Goal: Transaction & Acquisition: Obtain resource

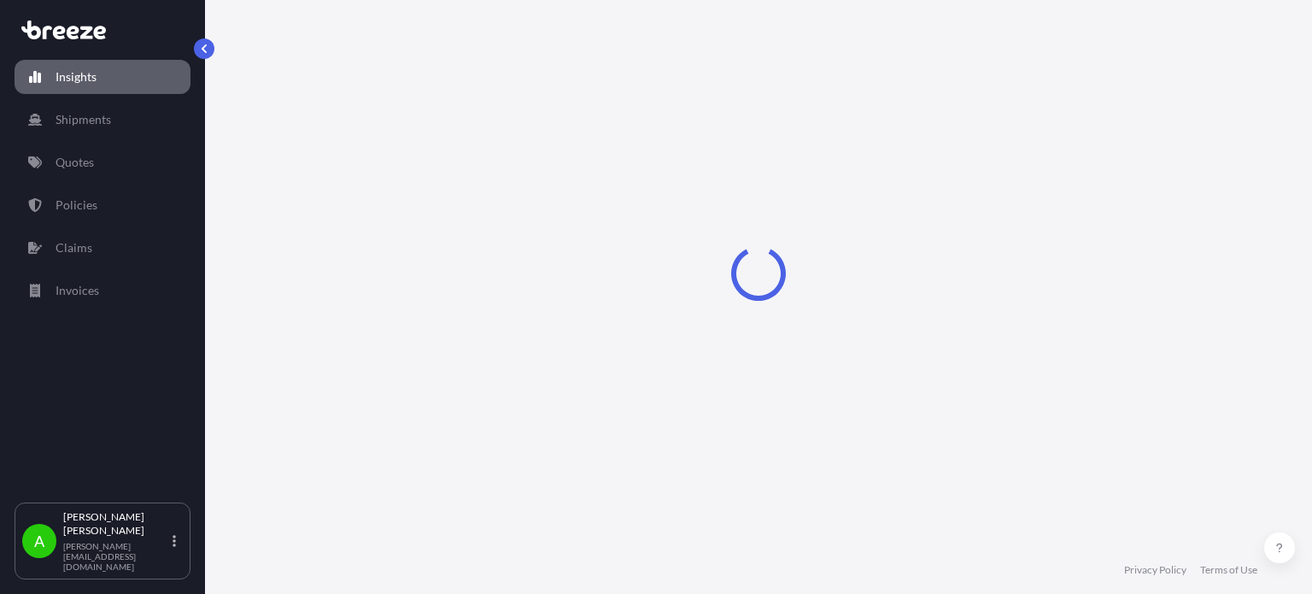
select select "2025"
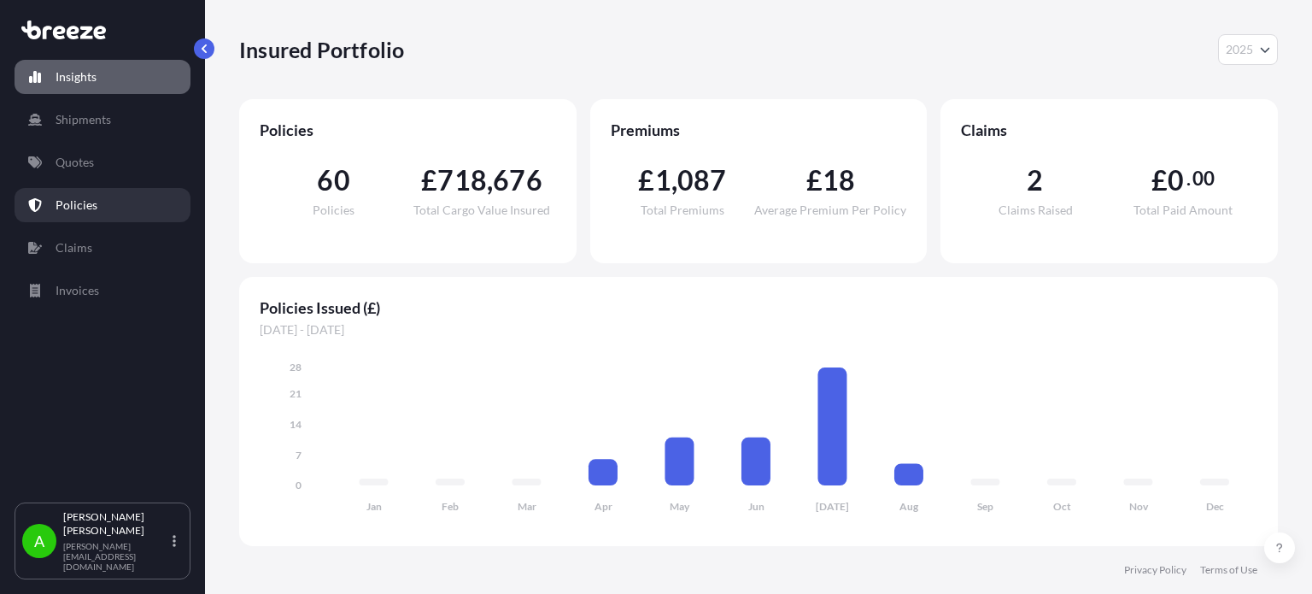
click at [103, 208] on link "Policies" at bounding box center [103, 205] width 176 height 34
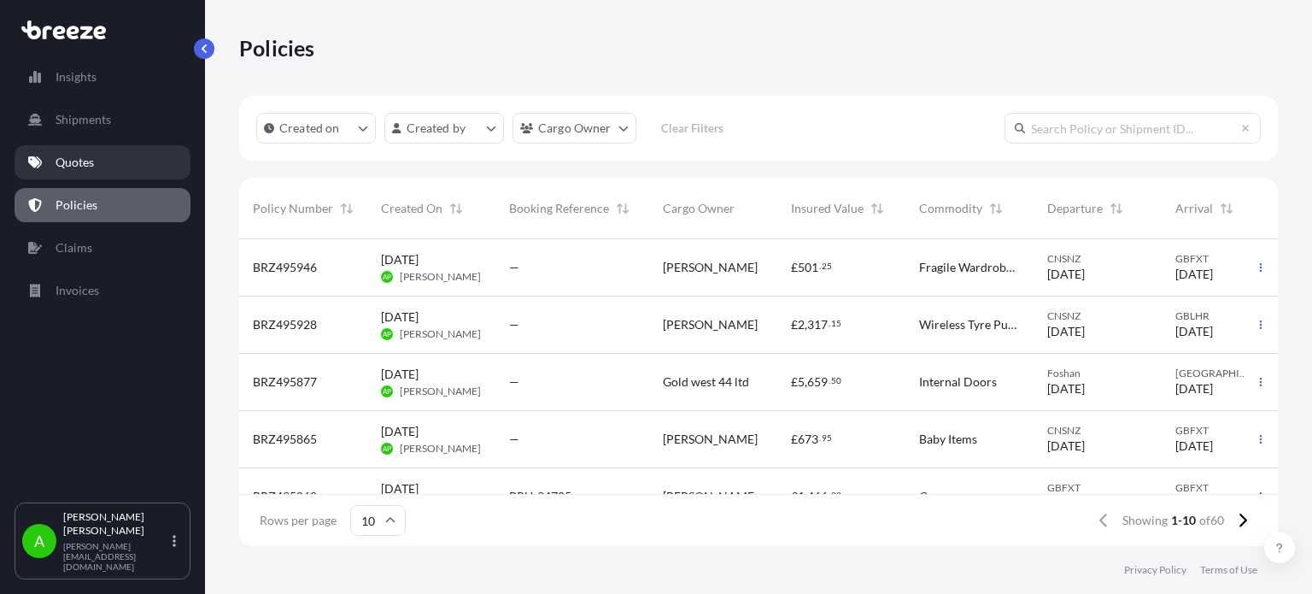
click at [100, 167] on link "Quotes" at bounding box center [103, 162] width 176 height 34
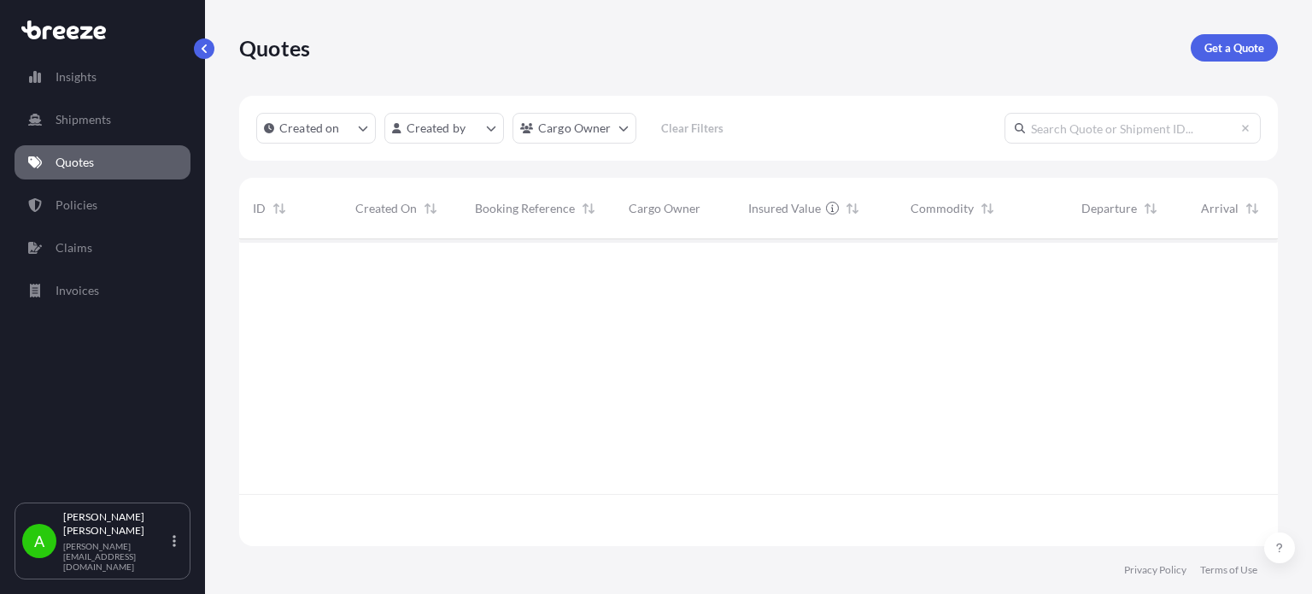
scroll to position [303, 1025]
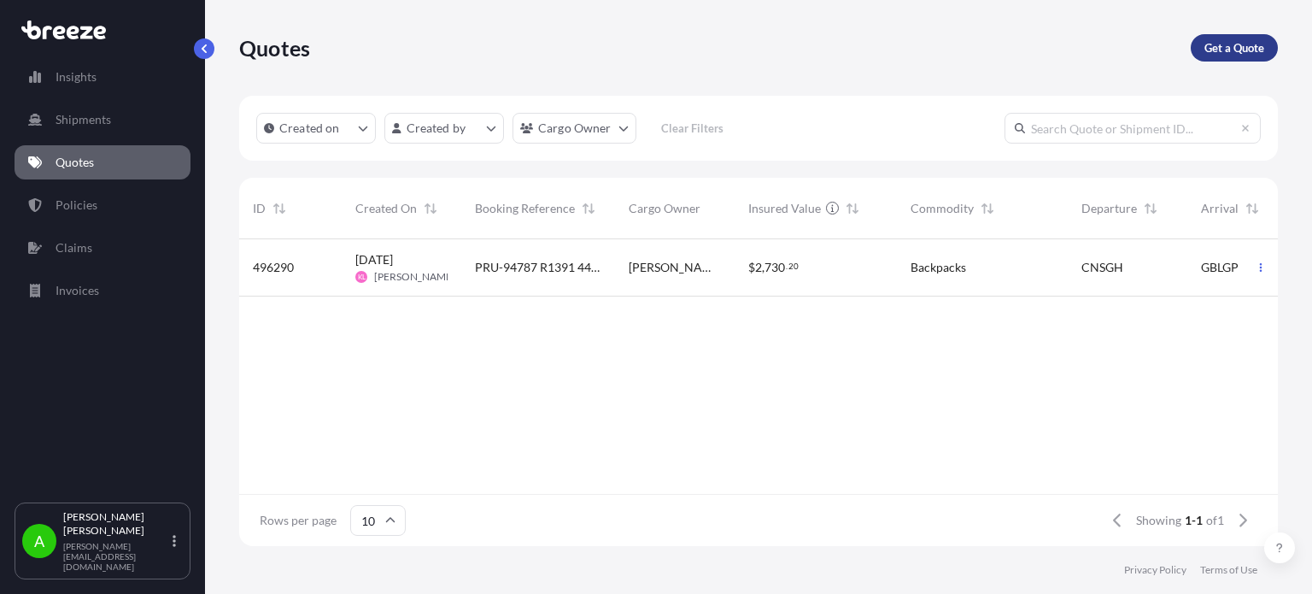
click at [1247, 54] on p "Get a Quote" at bounding box center [1234, 47] width 60 height 17
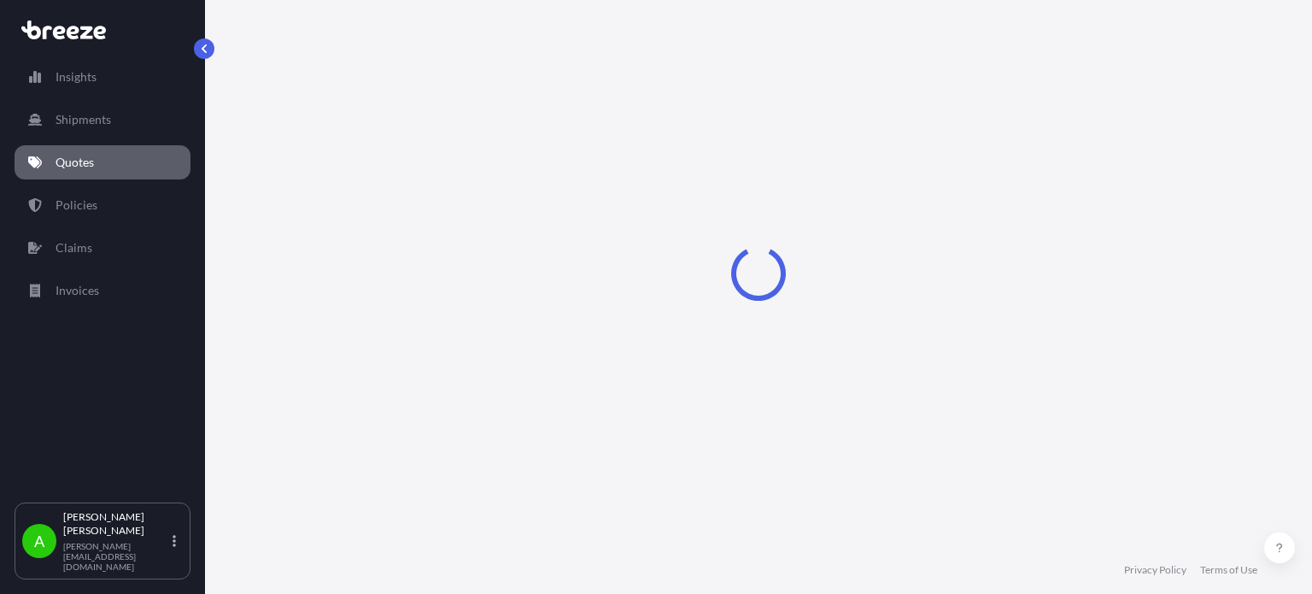
scroll to position [27, 0]
select select "Sea"
select select "1"
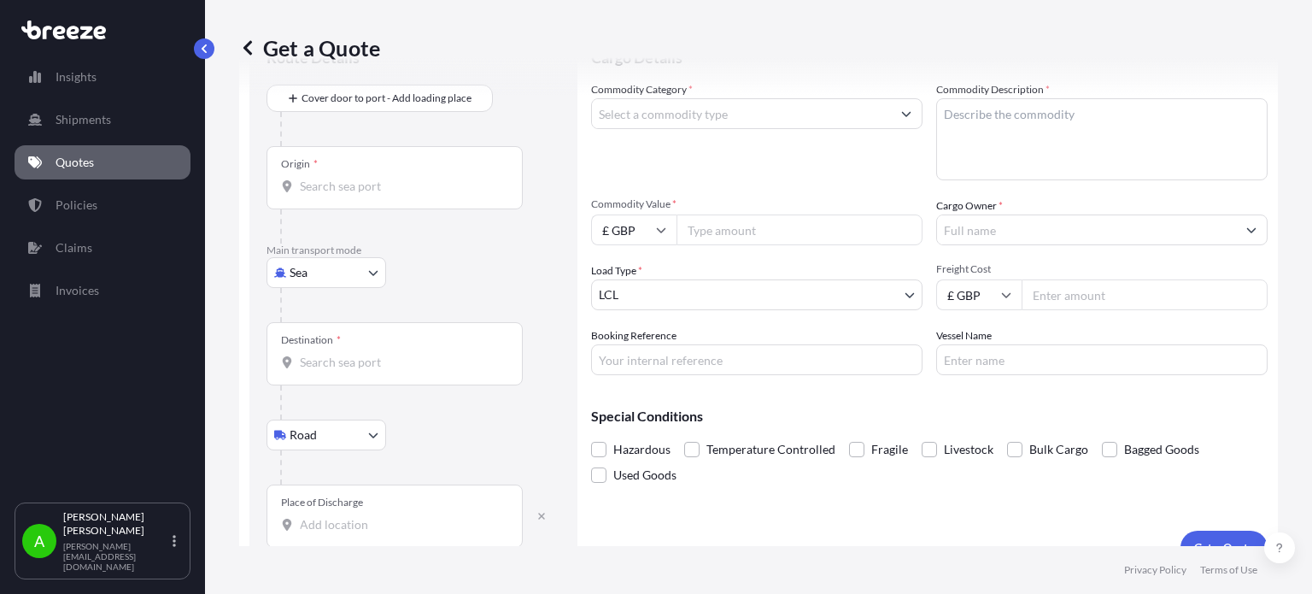
scroll to position [103, 0]
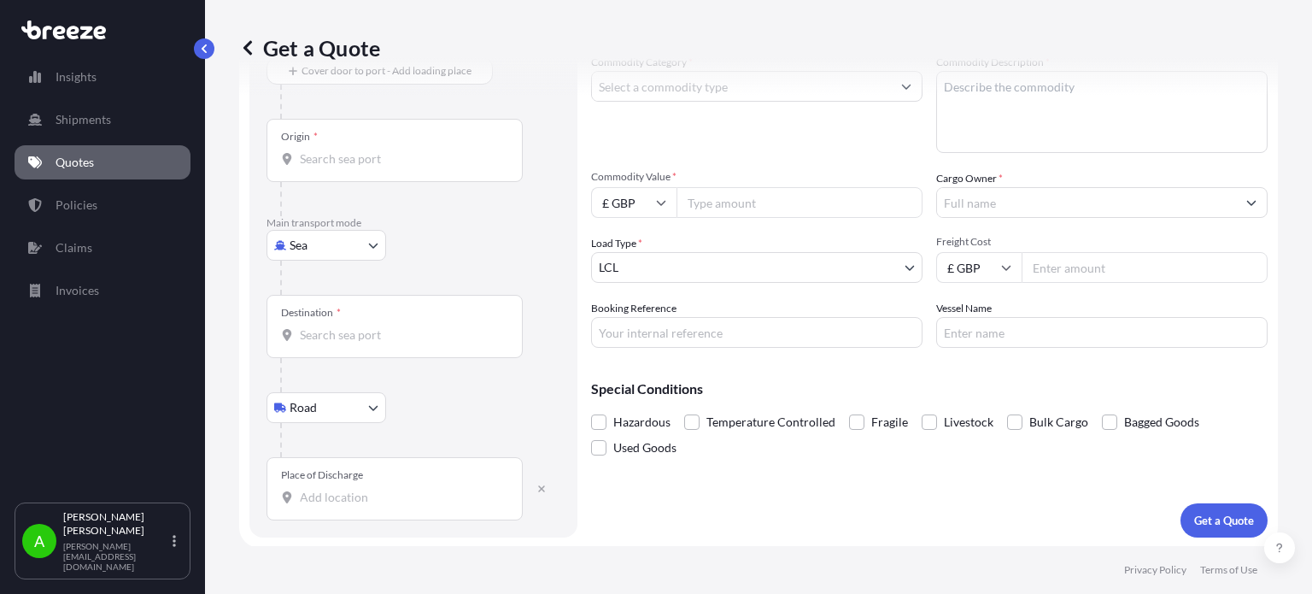
click at [307, 500] on input "Place of Discharge" at bounding box center [401, 497] width 202 height 17
paste input "Ch643rb neston"
click at [431, 551] on span "[STREET_ADDRESS]" at bounding box center [378, 552] width 107 height 17
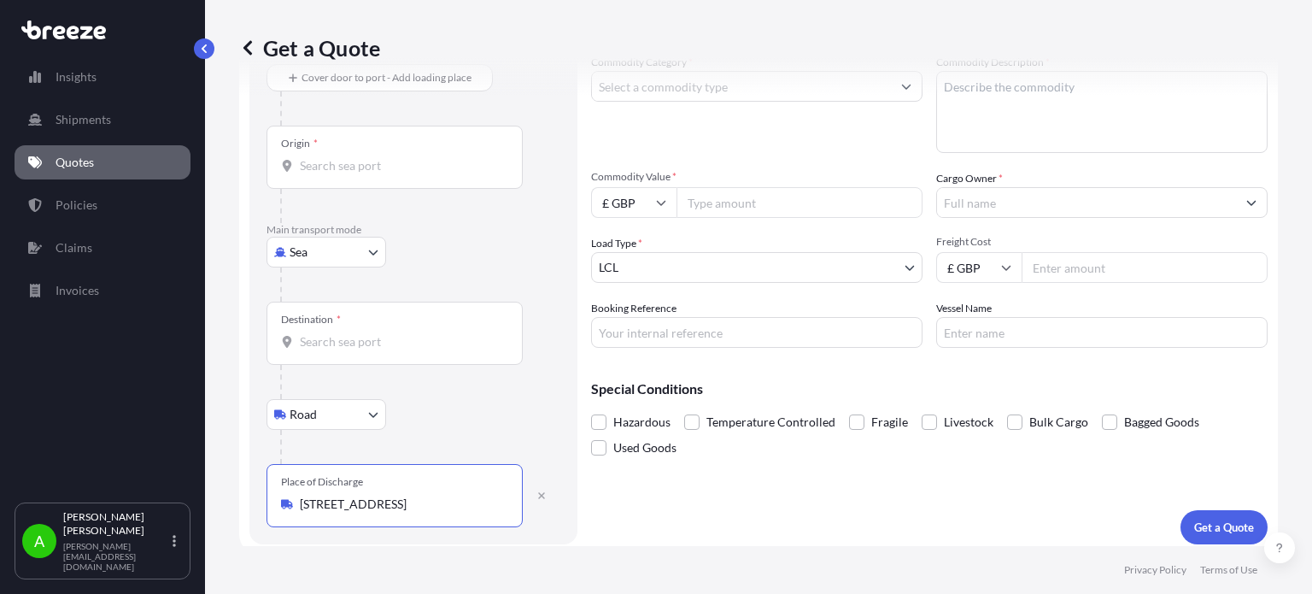
type input "[STREET_ADDRESS]"
click at [475, 409] on div "Road Road Rail" at bounding box center [413, 414] width 294 height 31
click at [371, 252] on body "1 option available. Insights Shipments Quotes Policies Claims Invoices A [PERSO…" at bounding box center [656, 297] width 1312 height 594
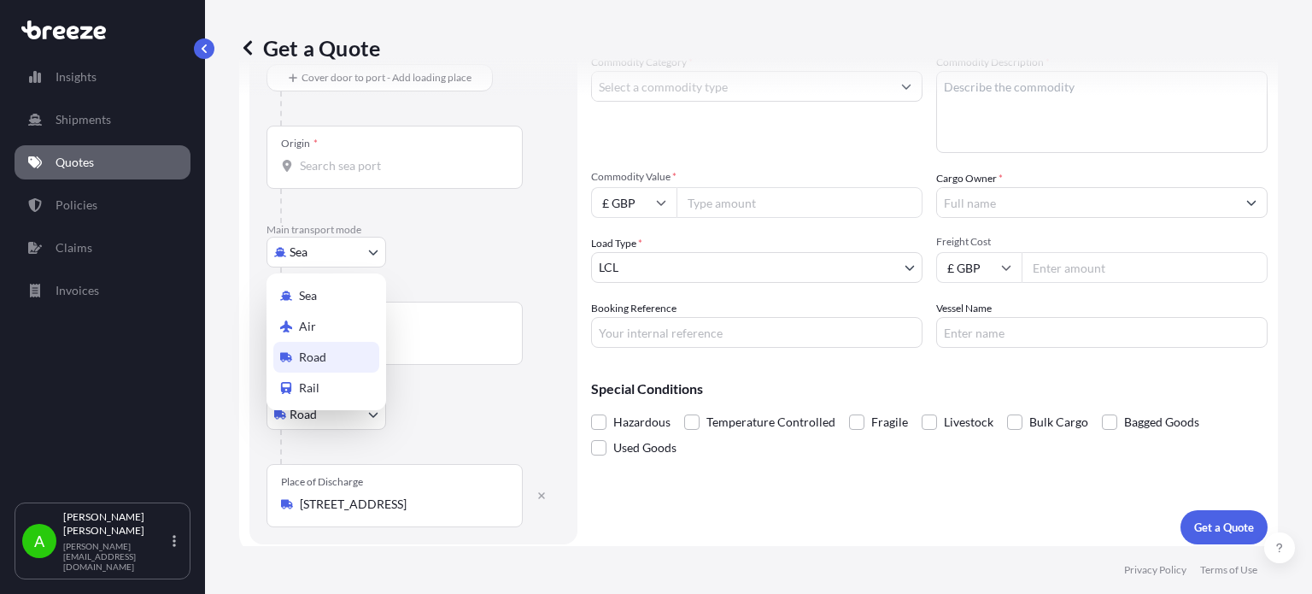
click at [349, 361] on div "Road" at bounding box center [326, 357] width 106 height 31
select select "Road"
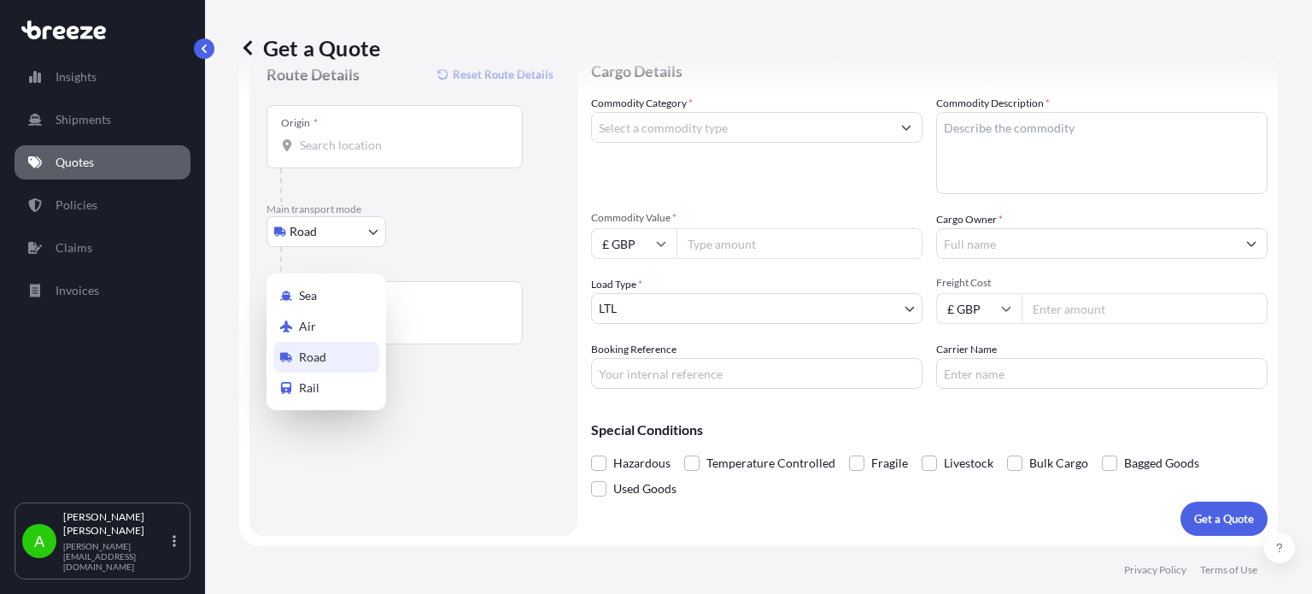
scroll to position [61, 0]
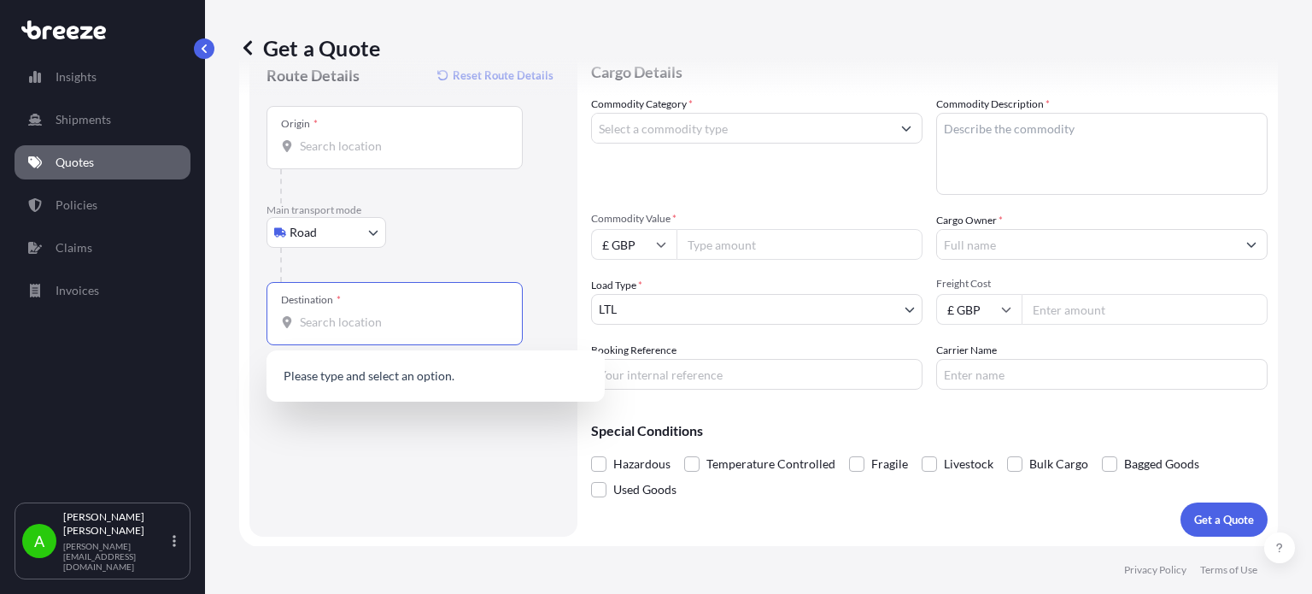
click at [341, 324] on input "Destination *" at bounding box center [401, 321] width 202 height 17
paste input "Ch643rb neston"
click at [431, 375] on span "[STREET_ADDRESS]" at bounding box center [378, 377] width 107 height 17
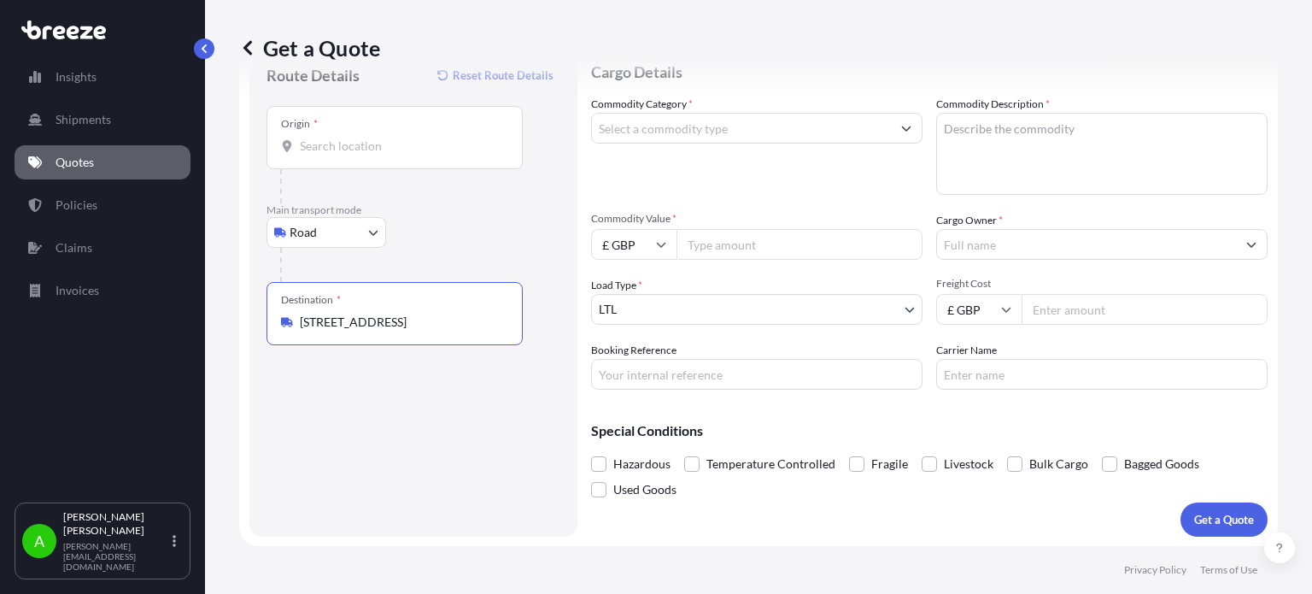
type input "[STREET_ADDRESS]"
click at [383, 149] on input "Origin *" at bounding box center [401, 146] width 202 height 17
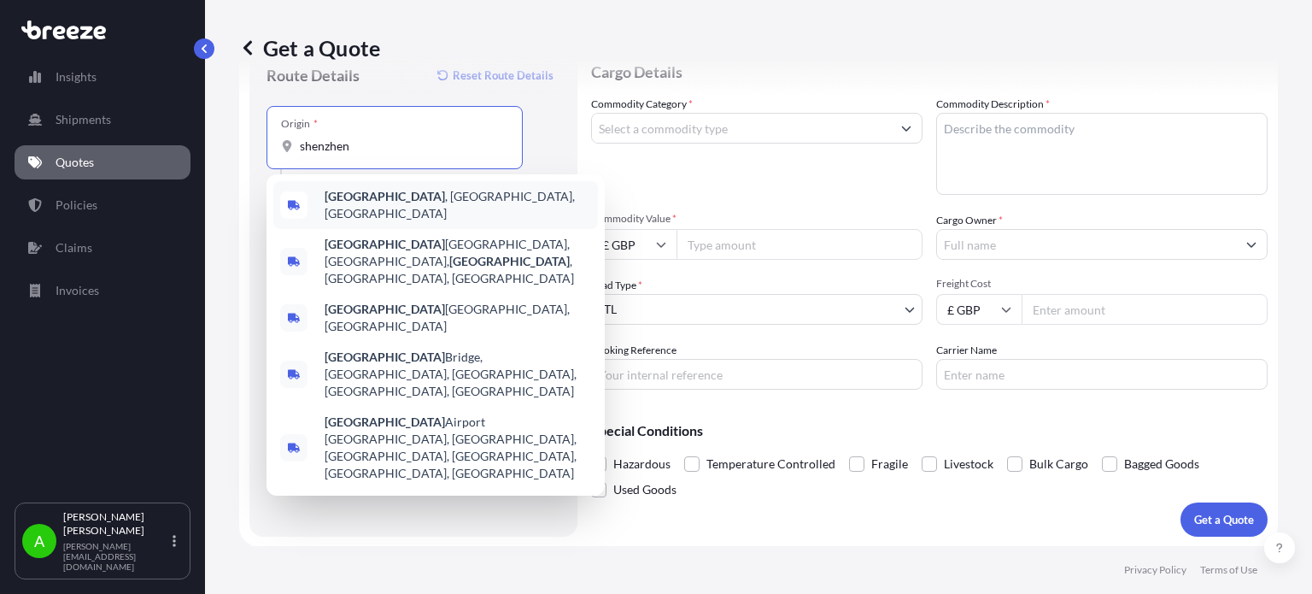
click at [471, 202] on span "[GEOGRAPHIC_DATA] , [GEOGRAPHIC_DATA], [GEOGRAPHIC_DATA]" at bounding box center [458, 205] width 266 height 34
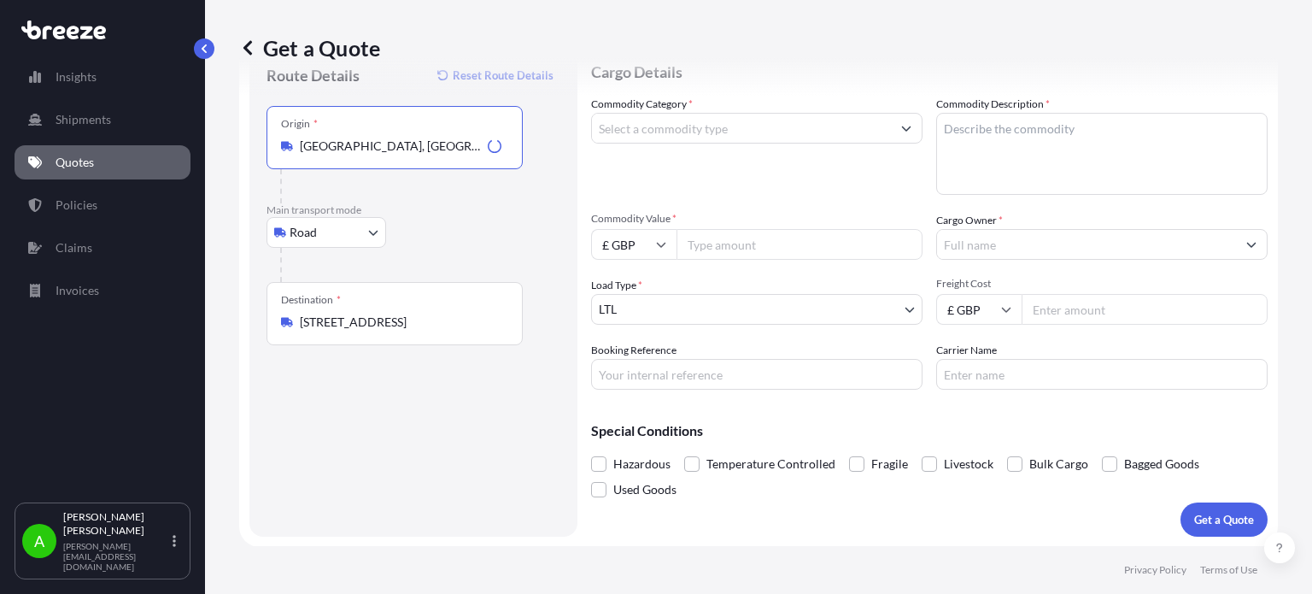
type input "[GEOGRAPHIC_DATA], [GEOGRAPHIC_DATA], [GEOGRAPHIC_DATA]"
click at [463, 211] on p "Main transport mode" at bounding box center [413, 210] width 294 height 14
click at [639, 249] on input "£ GBP" at bounding box center [633, 244] width 85 height 31
click at [644, 358] on div "$ USD" at bounding box center [634, 362] width 72 height 32
type input "$ USD"
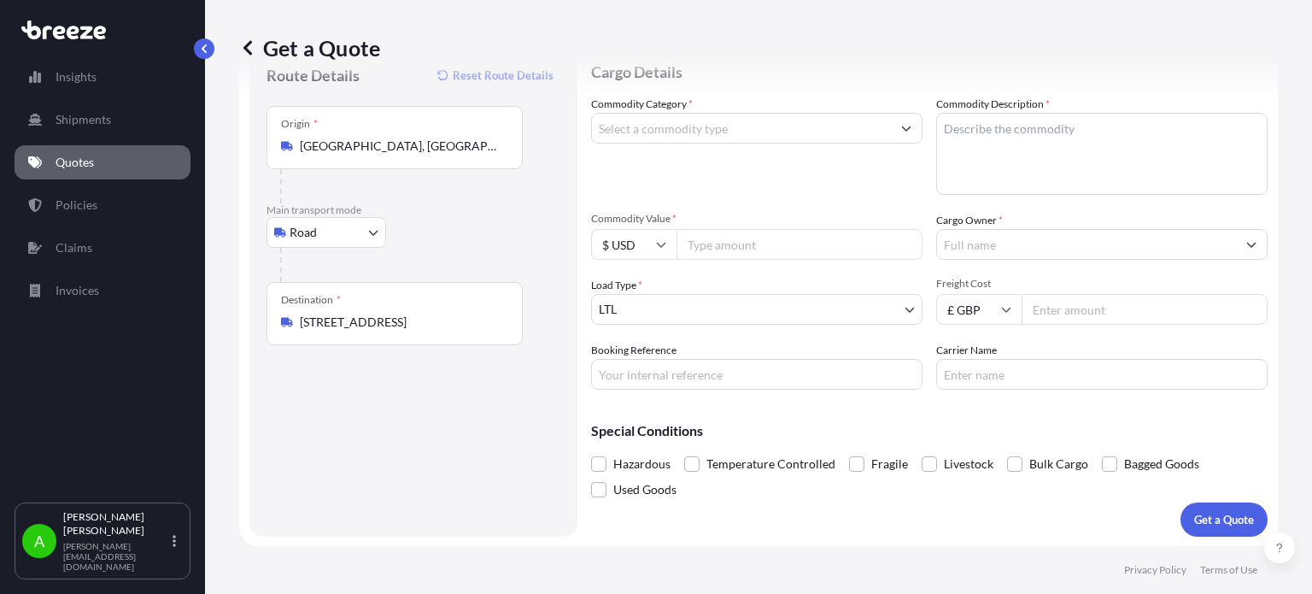
click at [736, 249] on input "Commodity Value *" at bounding box center [799, 244] width 246 height 31
type input "1200"
click at [793, 185] on div "Commodity Category *" at bounding box center [756, 145] width 331 height 99
click at [963, 250] on input "Cargo Owner *" at bounding box center [1086, 244] width 299 height 31
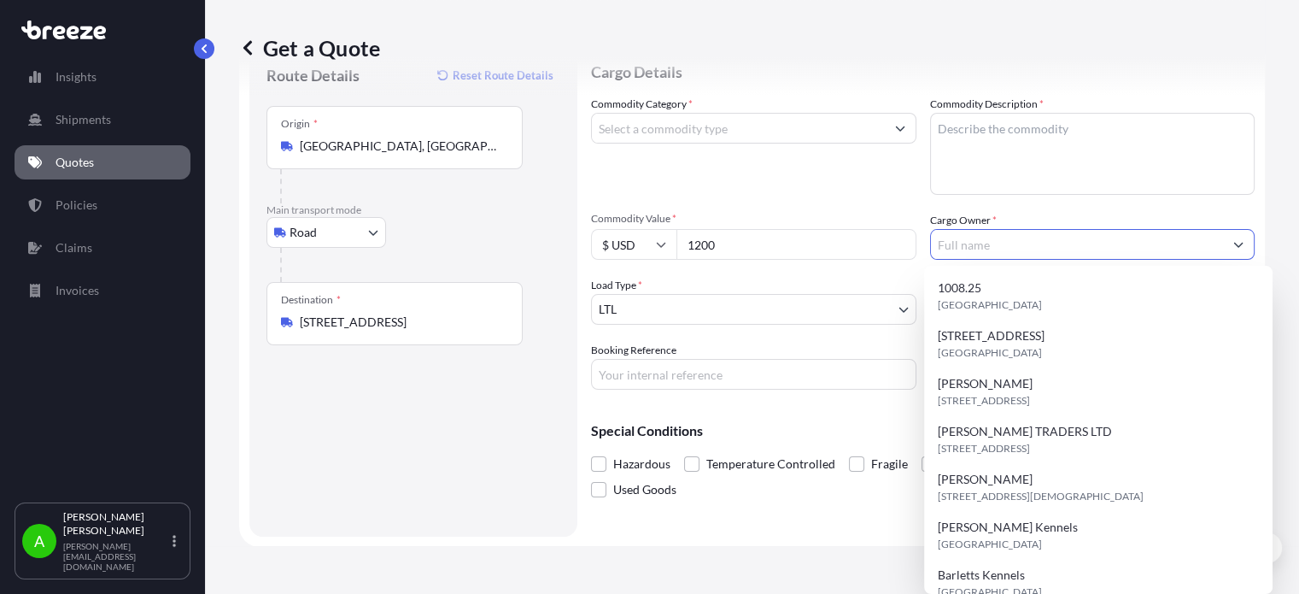
paste input "[PERSON_NAME]"
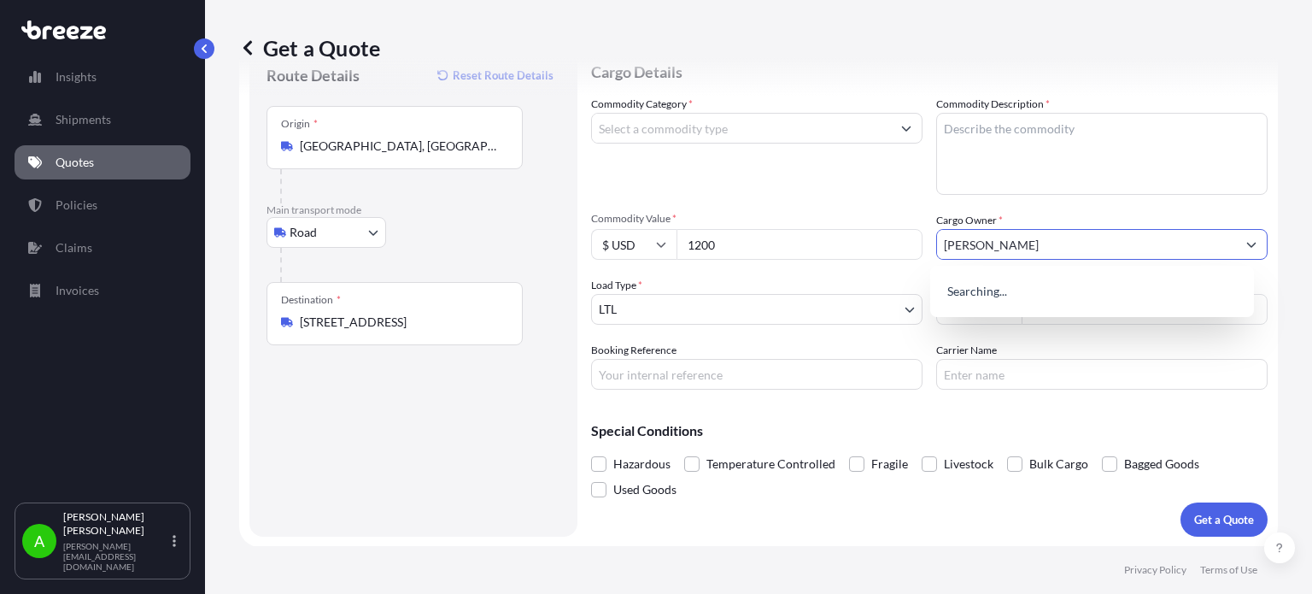
type input "[PERSON_NAME]"
click at [845, 194] on div "Commodity Category *" at bounding box center [756, 145] width 331 height 99
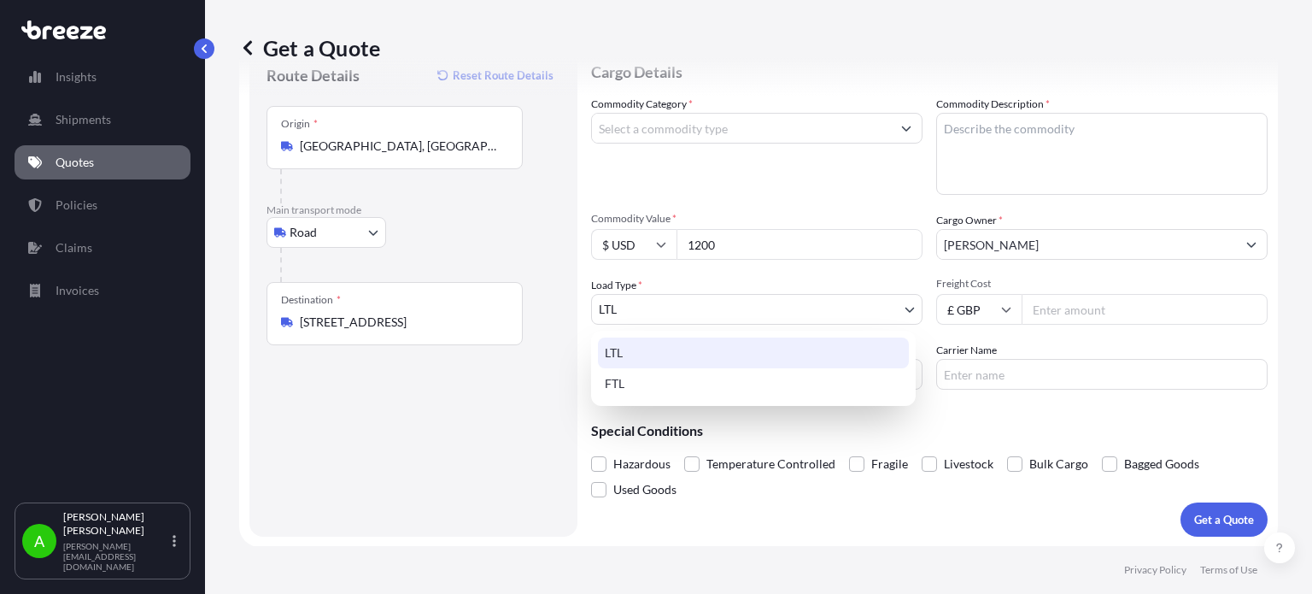
click at [907, 309] on body "15 options available. 0 options available. 1 option available. Insights Shipmen…" at bounding box center [656, 297] width 1312 height 594
click at [796, 354] on div "LTL" at bounding box center [753, 352] width 311 height 31
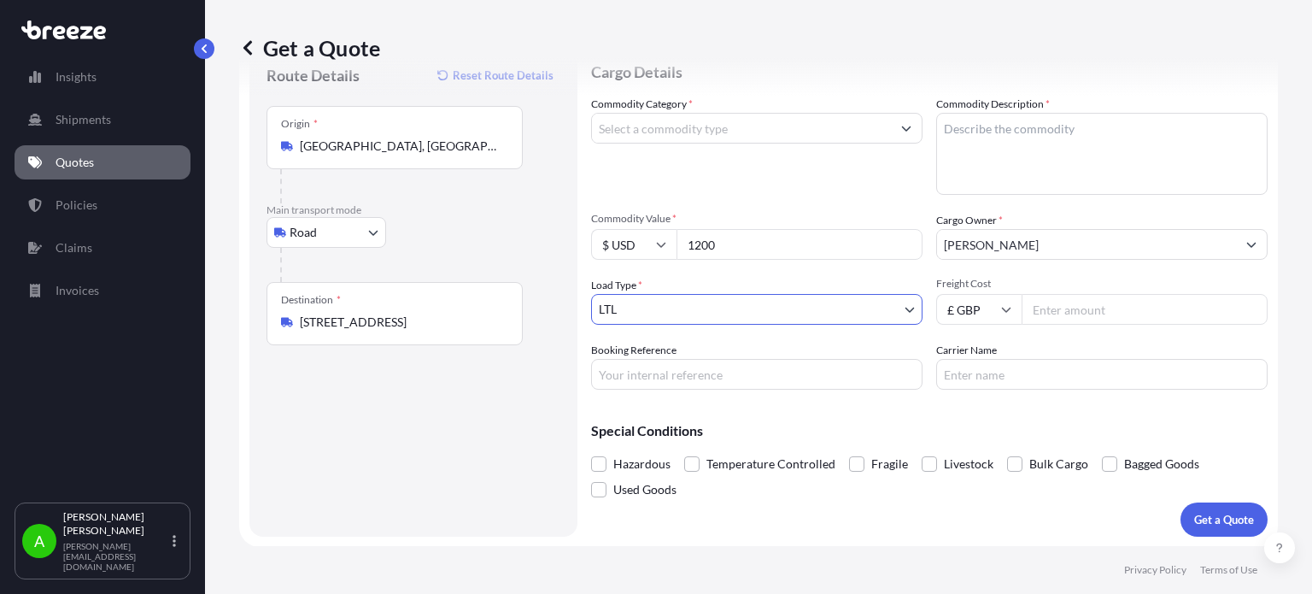
click at [1080, 318] on input "Freight Cost" at bounding box center [1145, 309] width 246 height 31
type input "95"
click at [934, 429] on p "Special Conditions" at bounding box center [929, 431] width 676 height 14
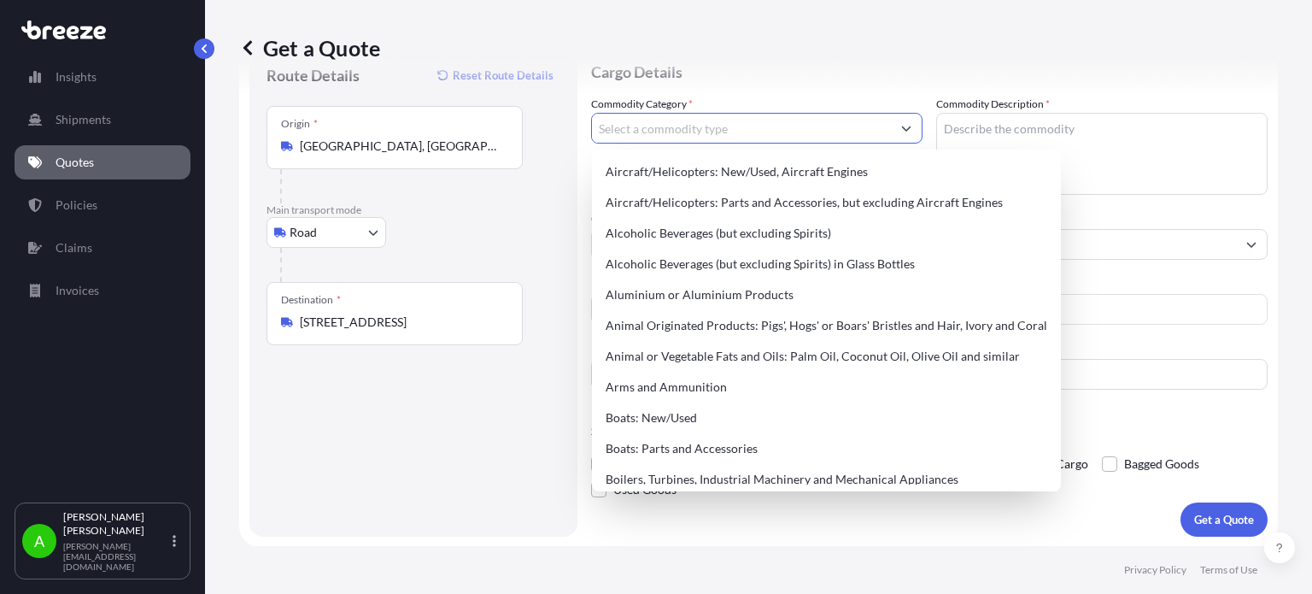
click at [769, 133] on input "Commodity Category *" at bounding box center [741, 128] width 299 height 31
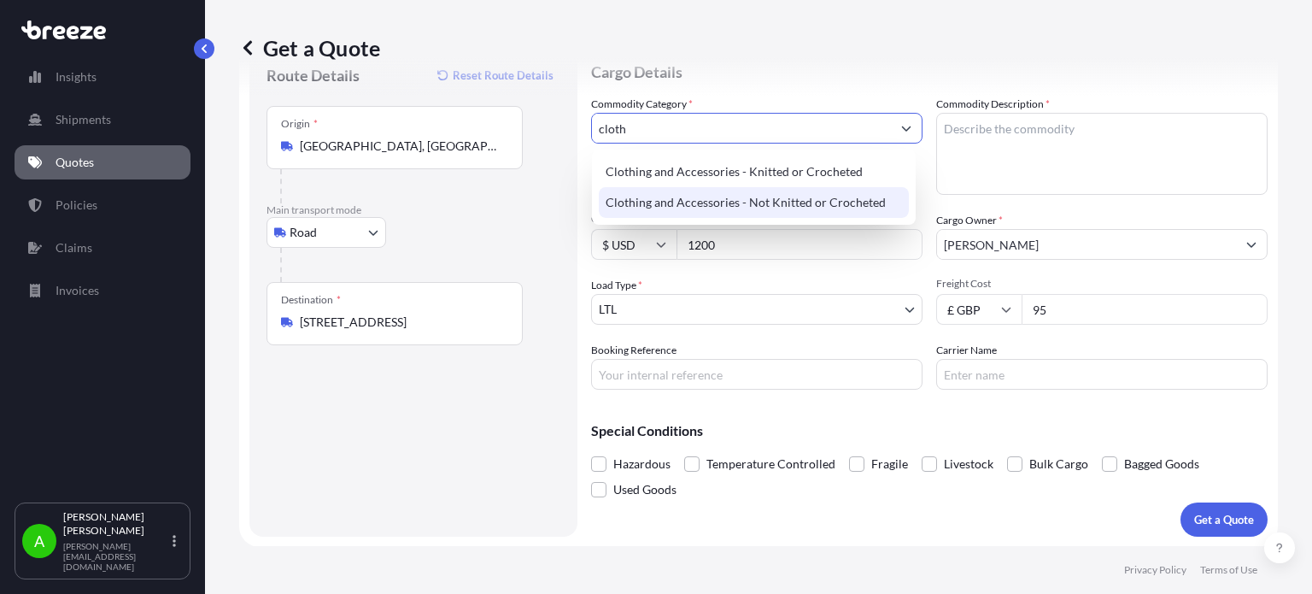
click at [744, 214] on div "Clothing and Accessories - Not Knitted or Crocheted" at bounding box center [754, 202] width 310 height 31
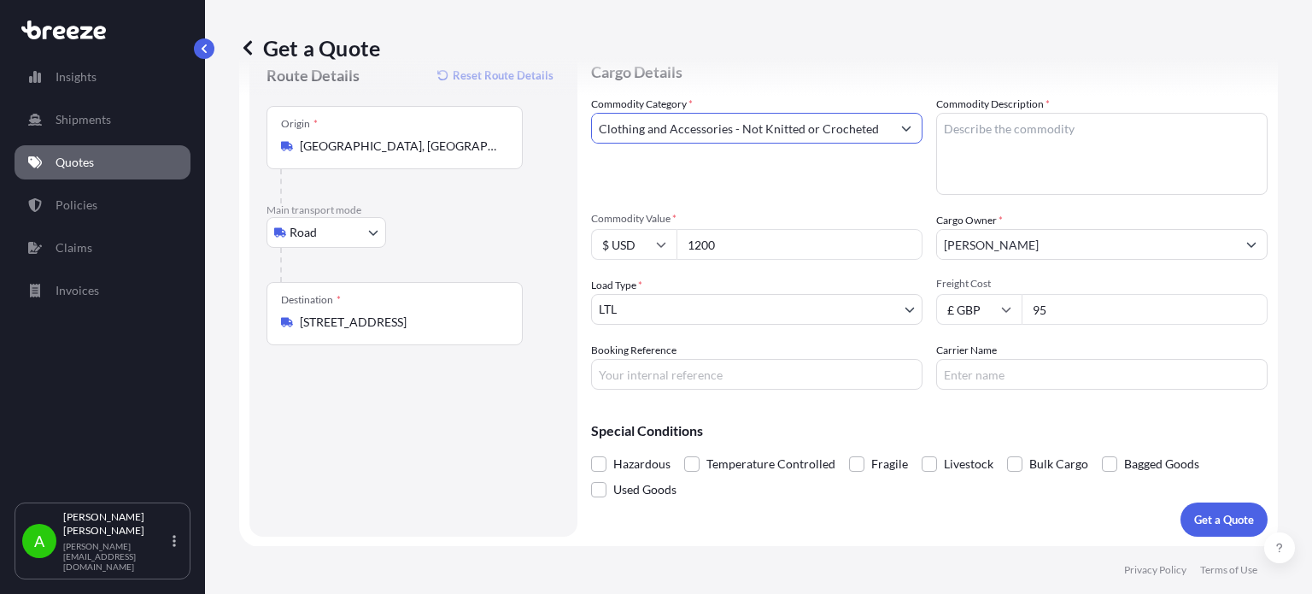
type input "Clothing and Accessories - Not Knitted or Crocheted"
click at [994, 126] on textarea "Commodity Description *" at bounding box center [1101, 154] width 331 height 82
type textarea "T shirts"
click at [847, 78] on div "Get a Quote" at bounding box center [758, 48] width 1039 height 96
click at [1211, 519] on p "Get a Quote" at bounding box center [1224, 519] width 60 height 17
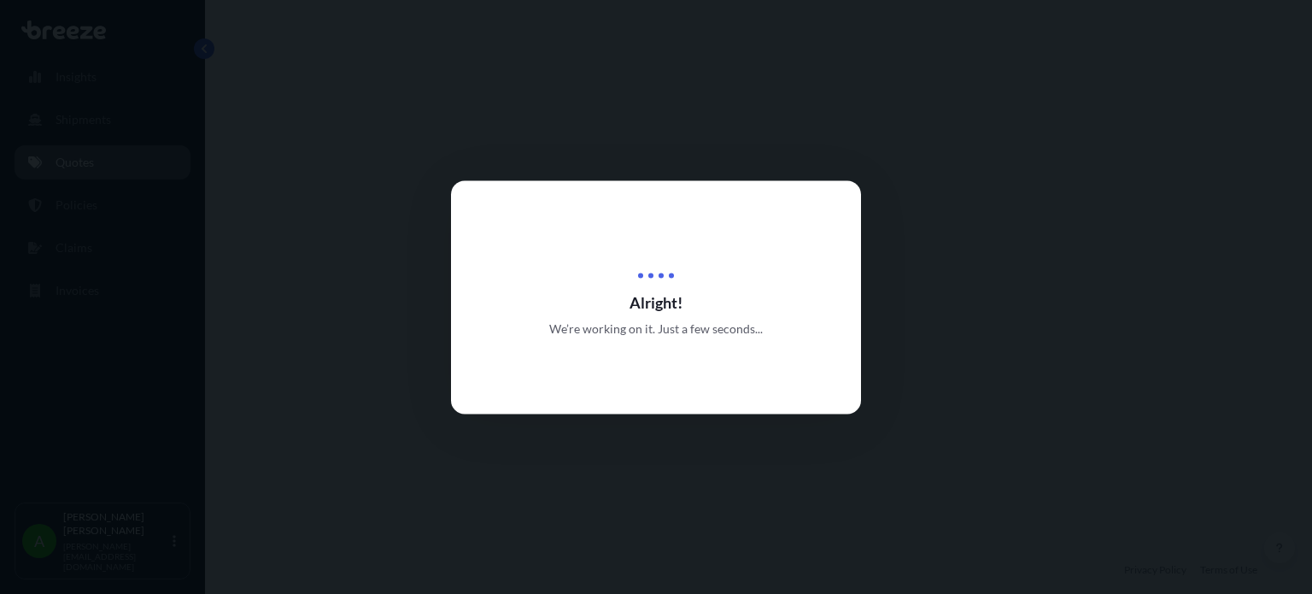
select select "Road"
select select "1"
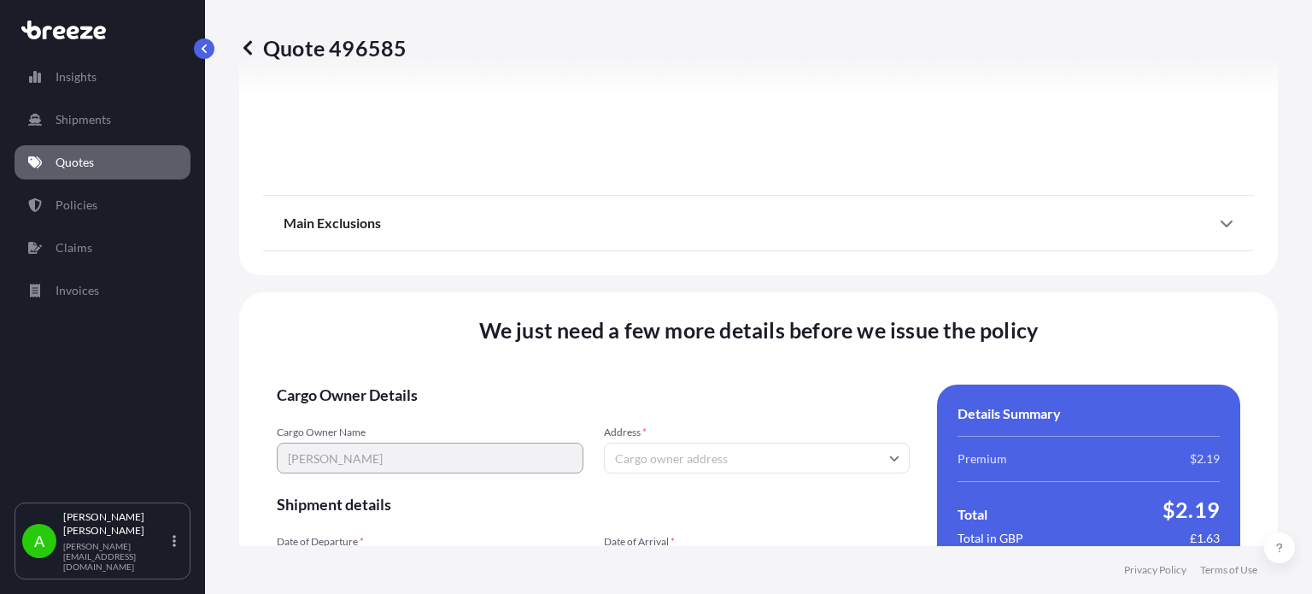
scroll to position [2129, 0]
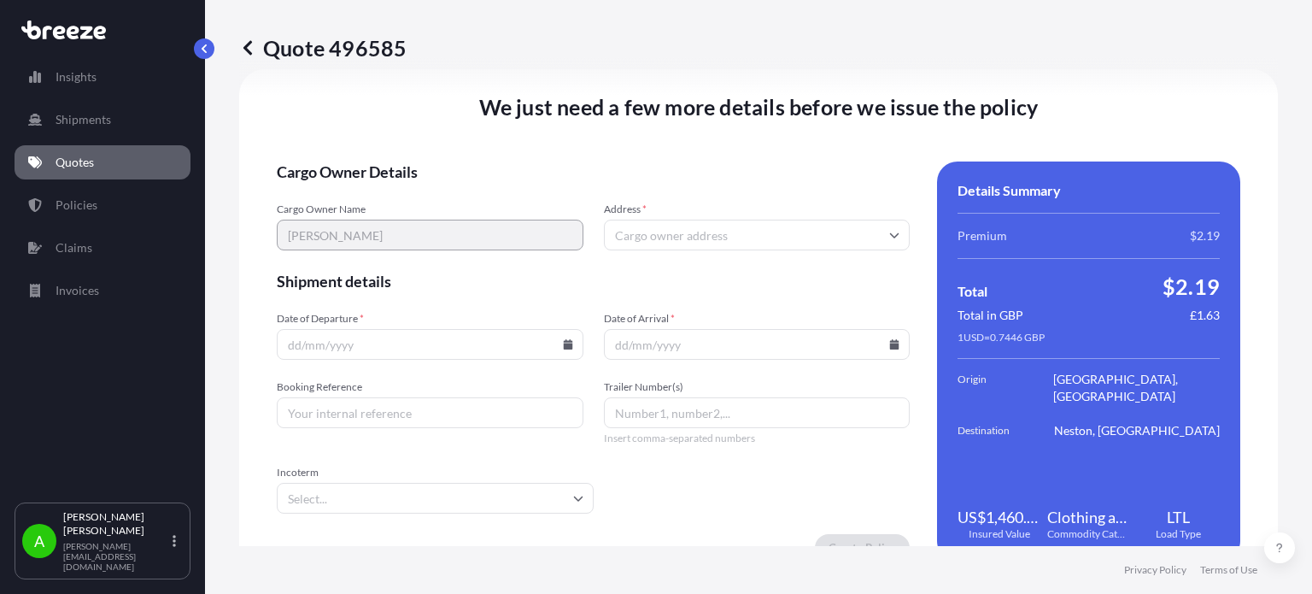
click at [632, 225] on input "Address *" at bounding box center [757, 235] width 307 height 31
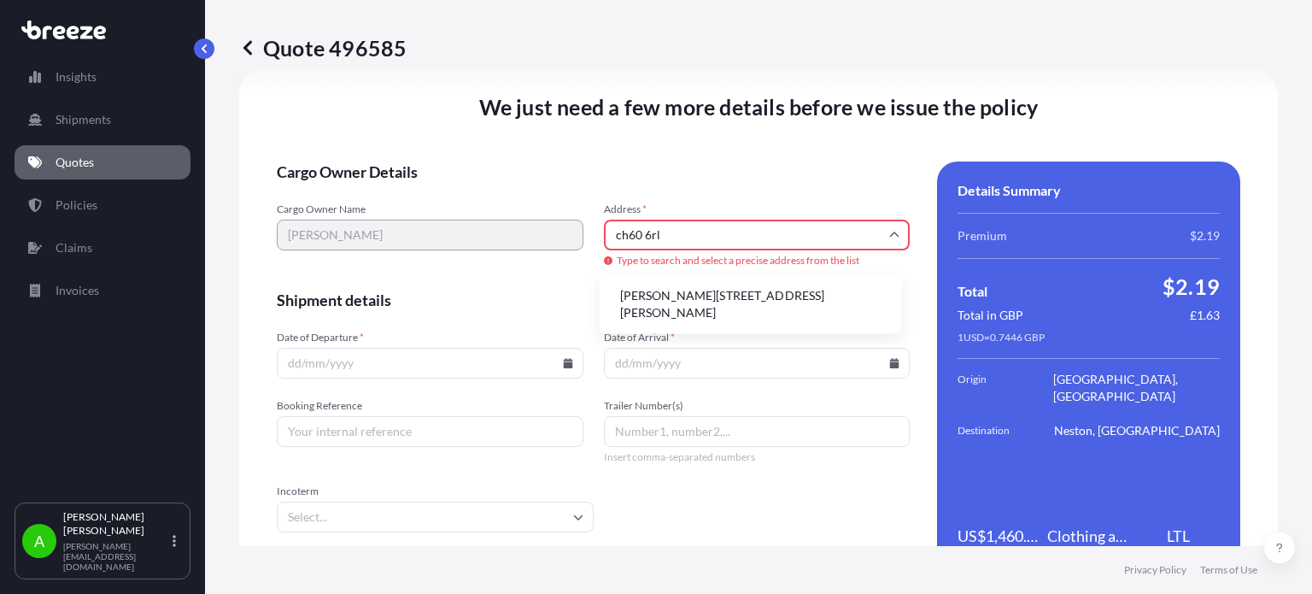
click at [725, 304] on li "[PERSON_NAME][STREET_ADDRESS][PERSON_NAME]" at bounding box center [750, 304] width 289 height 44
type input "[PERSON_NAME][STREET_ADDRESS][PERSON_NAME]"
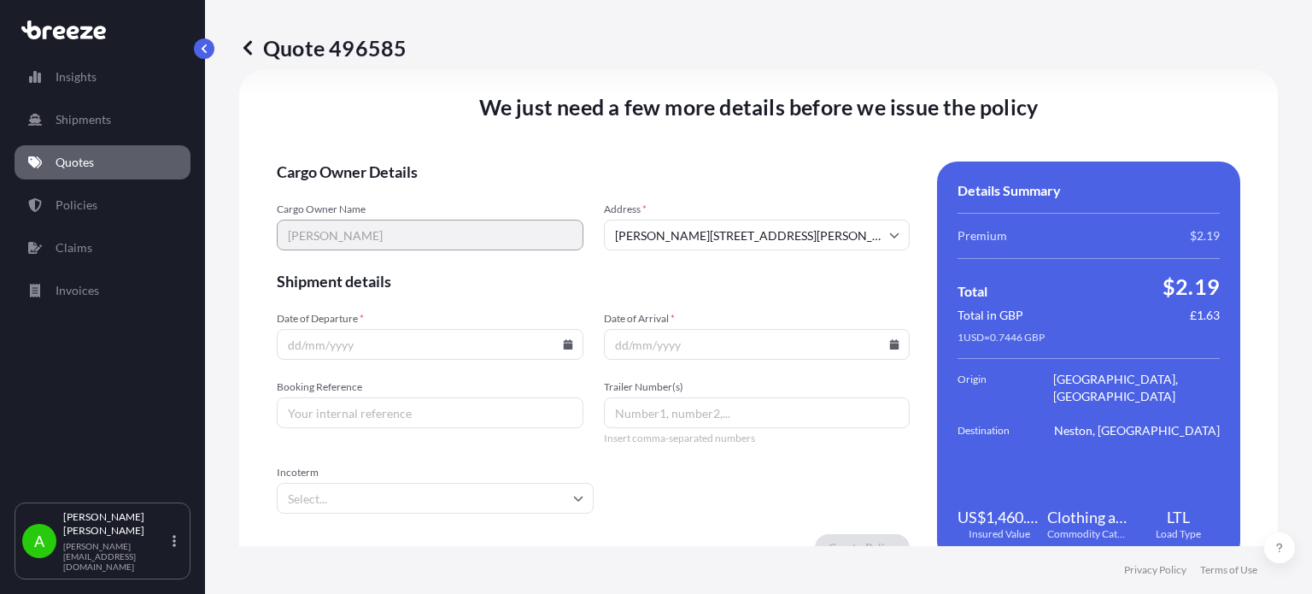
click at [567, 346] on icon at bounding box center [567, 344] width 9 height 10
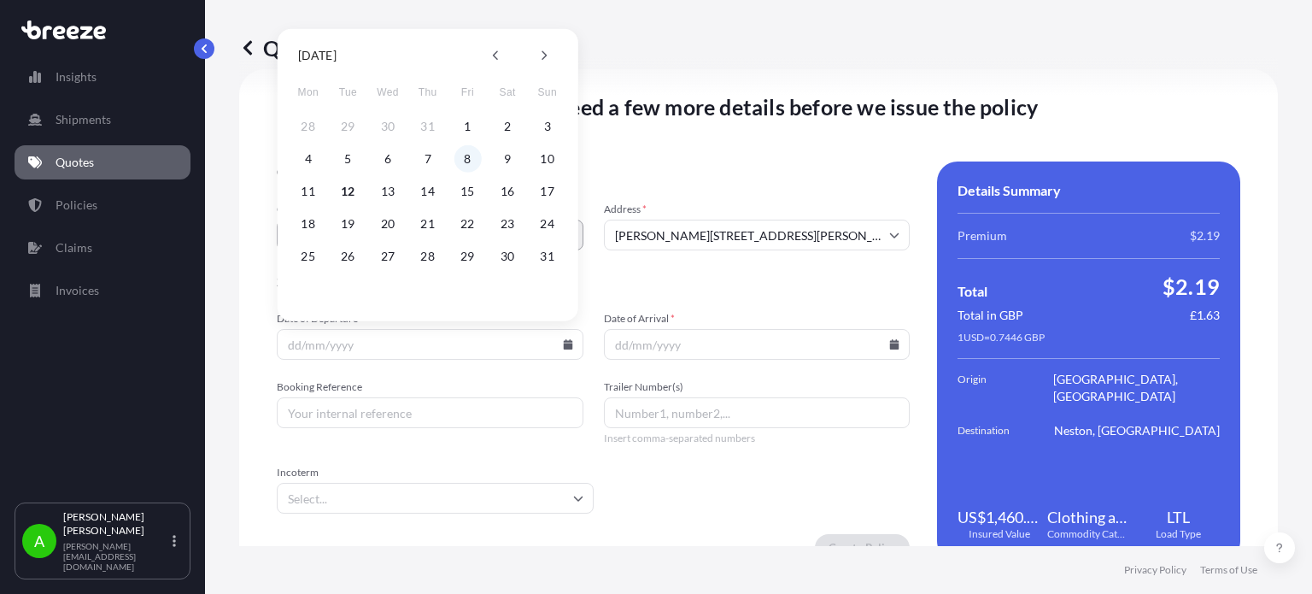
click at [465, 161] on button "8" at bounding box center [467, 158] width 27 height 27
type input "[DATE]"
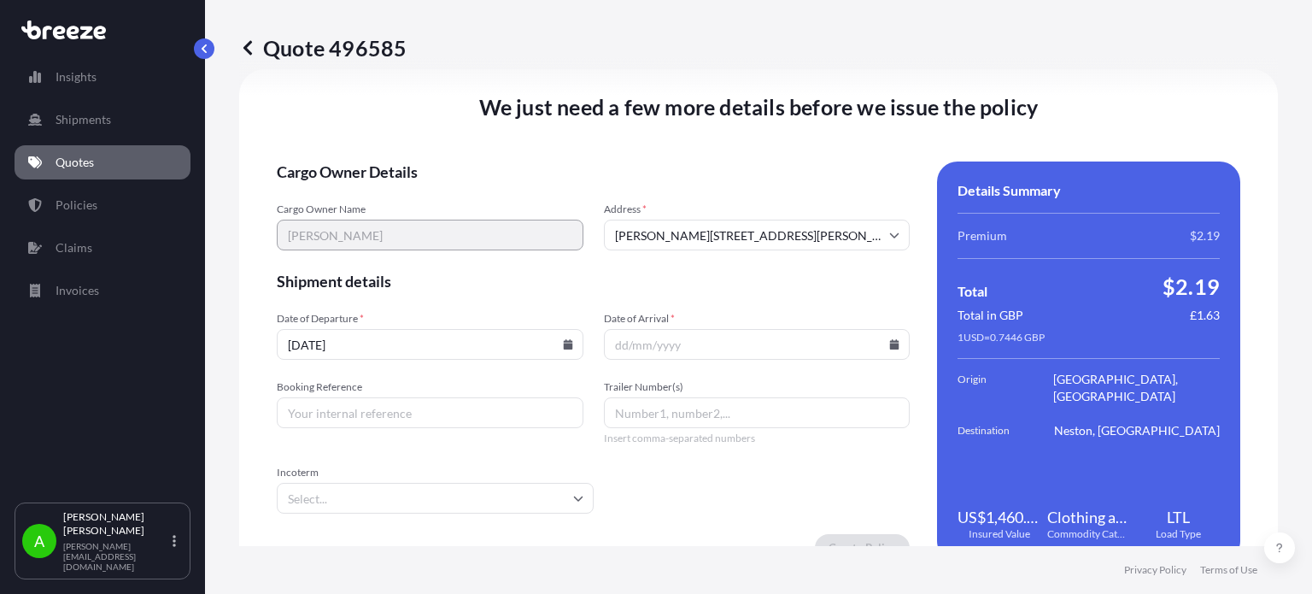
click at [892, 345] on input "Date of Arrival *" at bounding box center [757, 344] width 307 height 31
click at [880, 345] on div at bounding box center [757, 344] width 307 height 31
click at [889, 341] on icon at bounding box center [894, 344] width 10 height 10
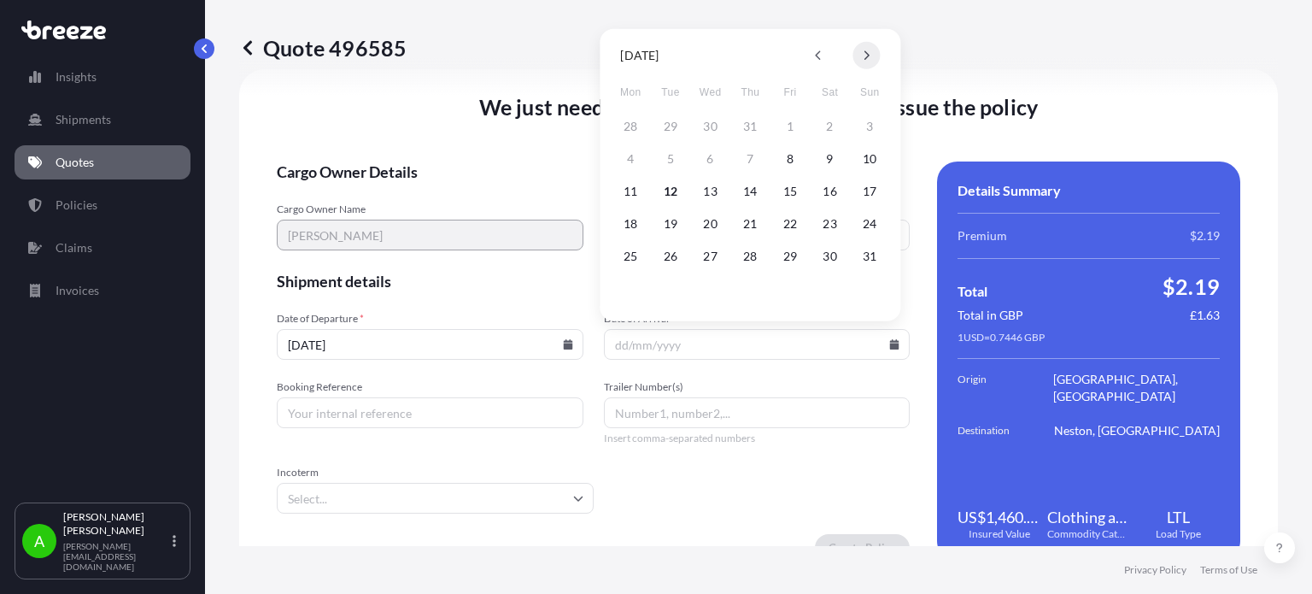
click at [869, 57] on icon at bounding box center [866, 55] width 7 height 10
click at [635, 225] on button "22" at bounding box center [630, 223] width 27 height 27
type input "[DATE]"
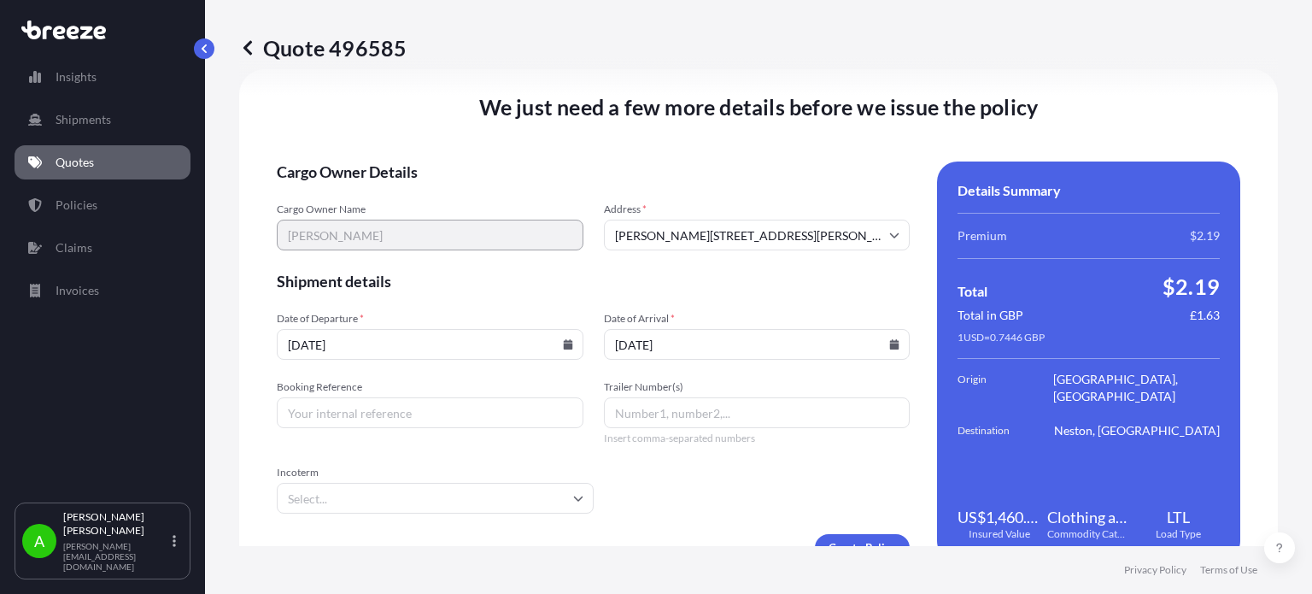
click at [717, 291] on form "Cargo Owner Details Cargo Owner Name [PERSON_NAME] Address * [PERSON_NAME][GEOG…" at bounding box center [593, 361] width 633 height 400
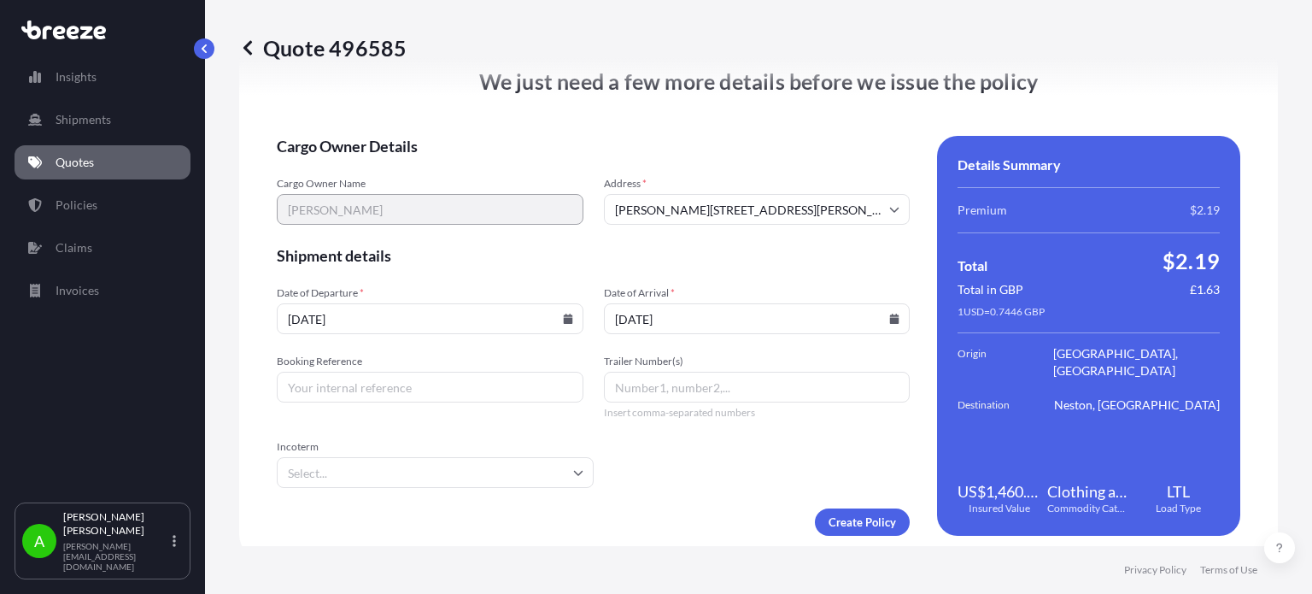
scroll to position [2168, 0]
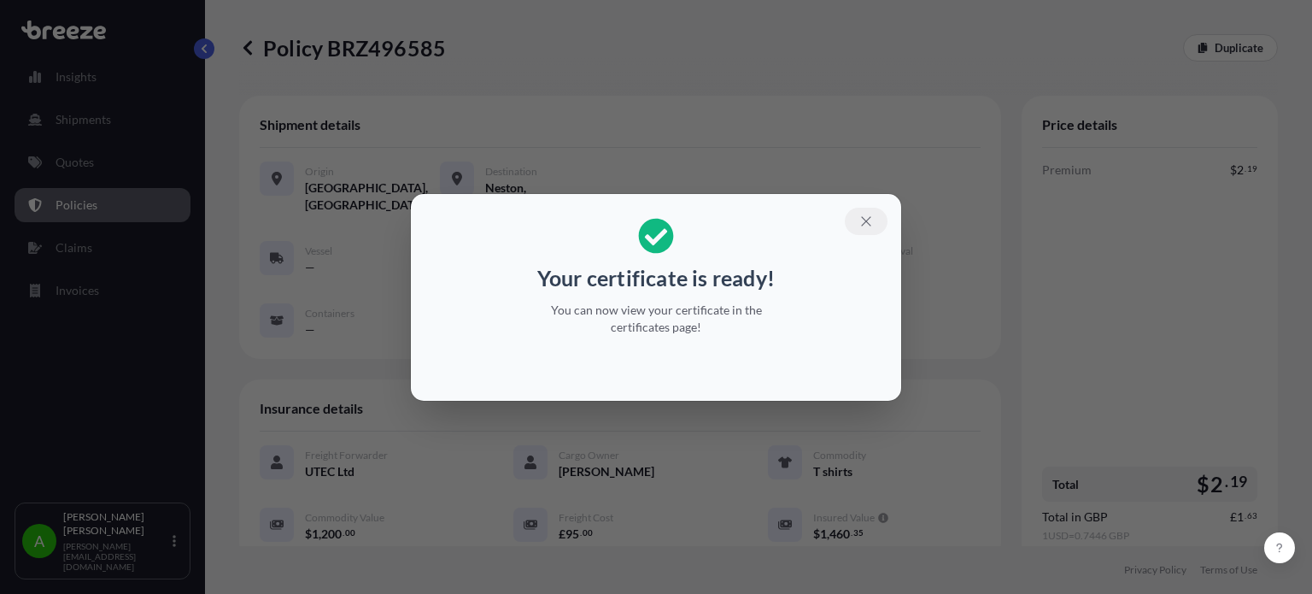
click at [868, 219] on icon "button" at bounding box center [865, 221] width 15 height 15
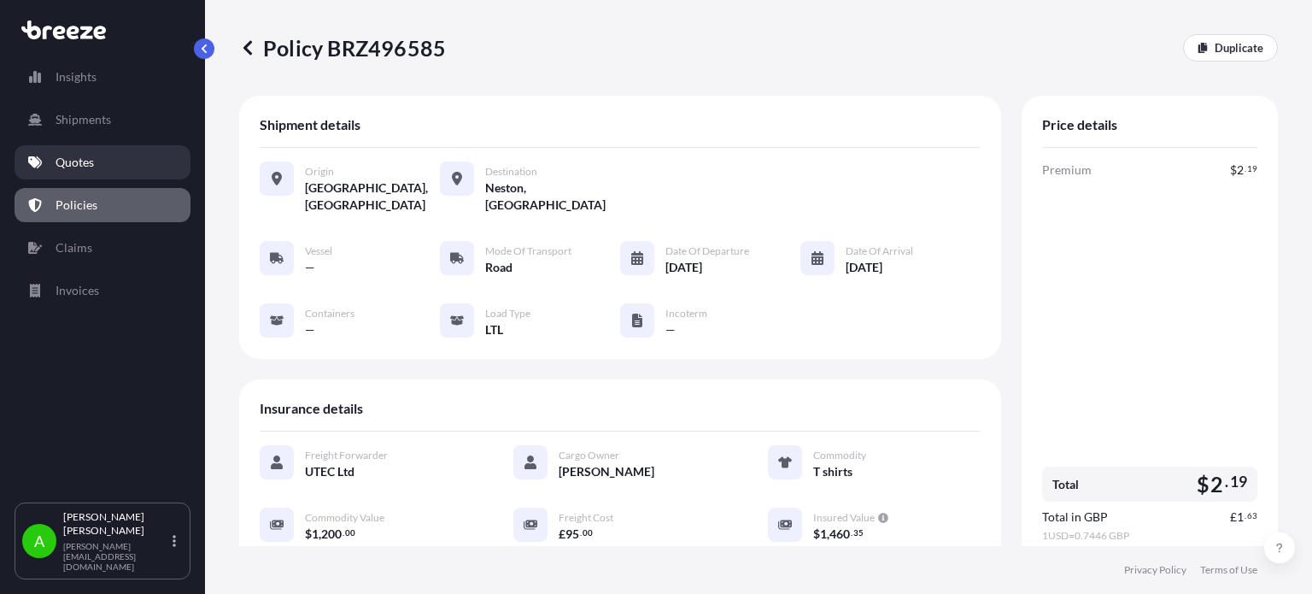
click at [97, 163] on link "Quotes" at bounding box center [103, 162] width 176 height 34
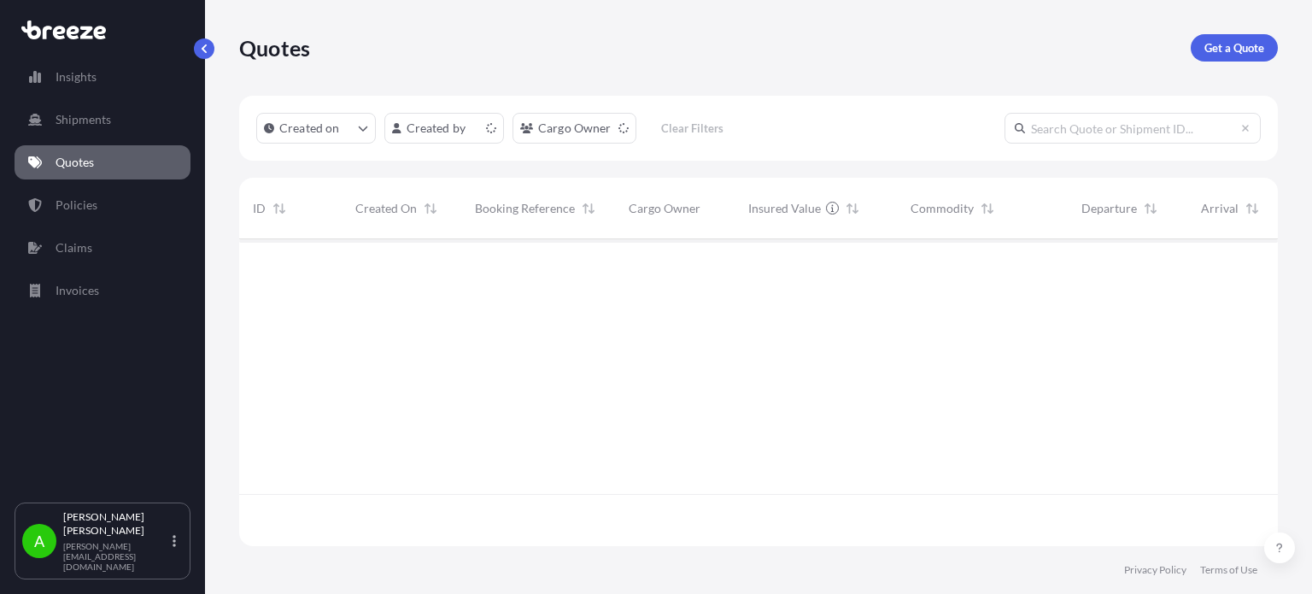
scroll to position [303, 1025]
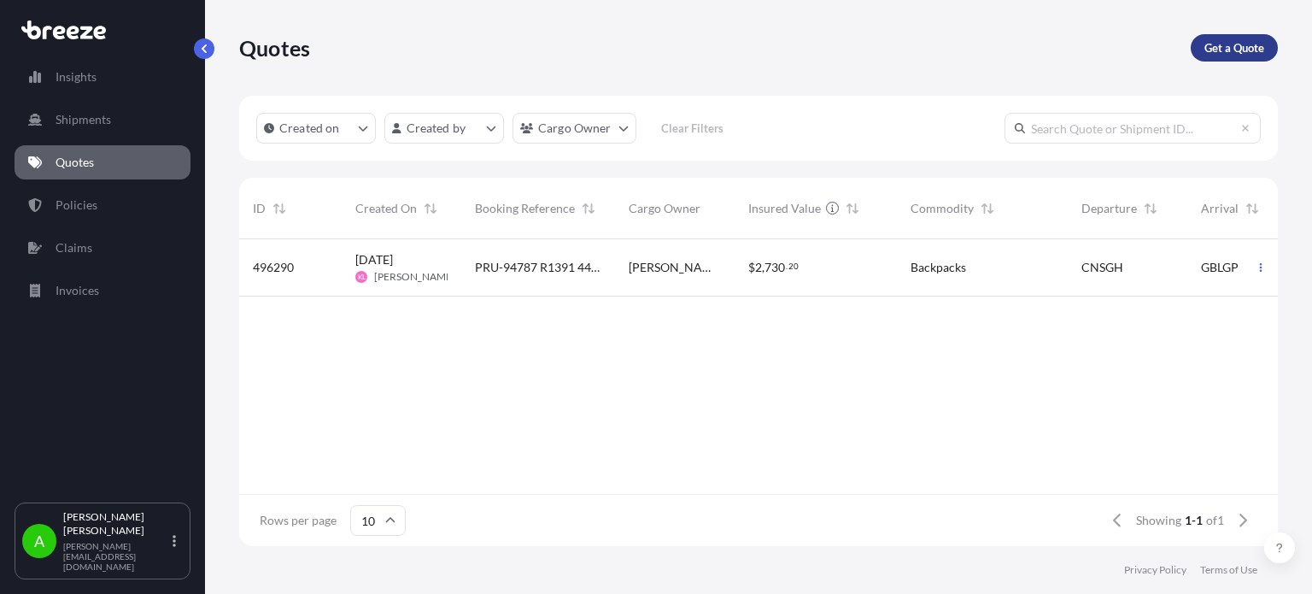
click at [1213, 50] on p "Get a Quote" at bounding box center [1234, 47] width 60 height 17
select select "Sea"
select select "1"
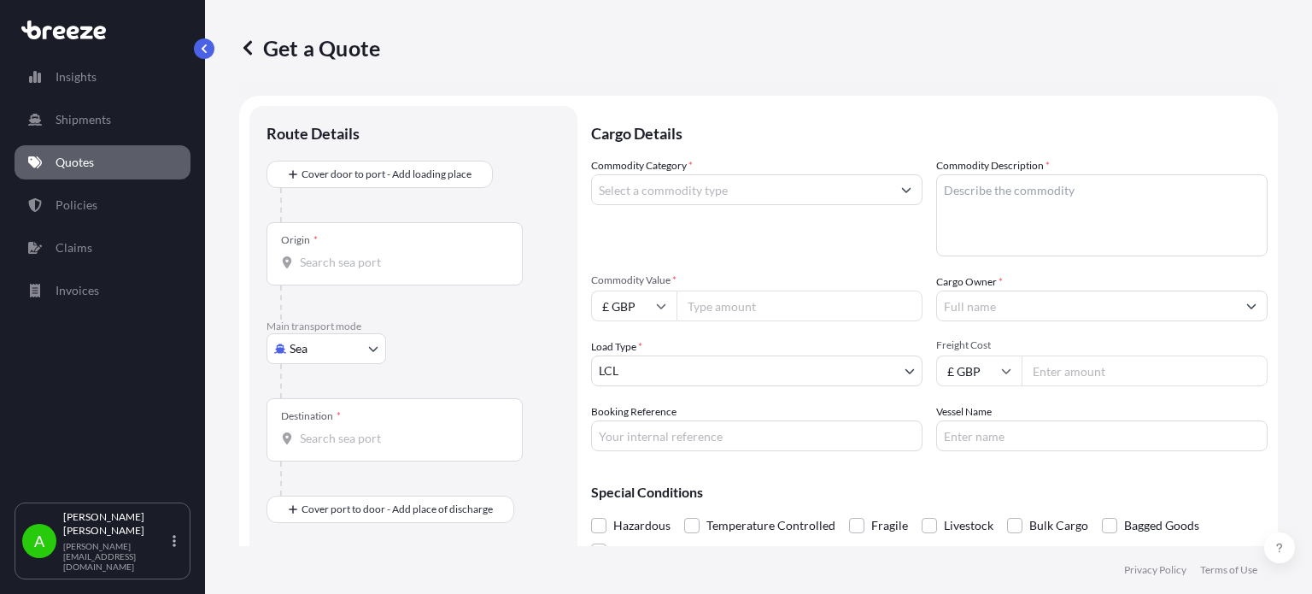
scroll to position [27, 0]
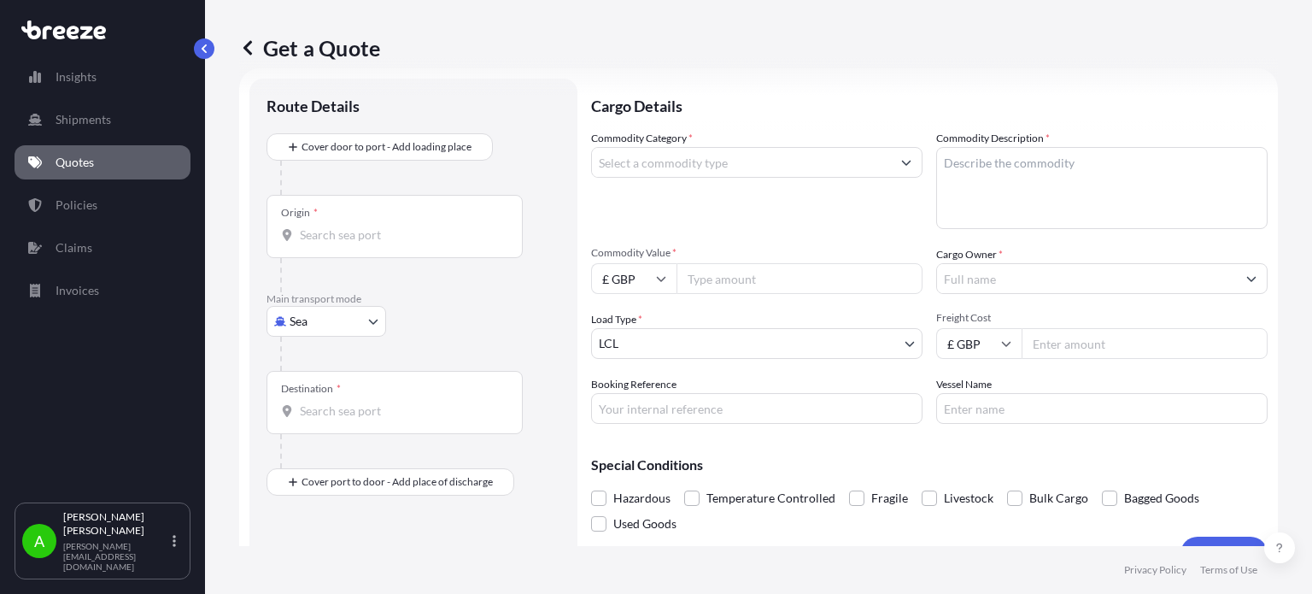
click at [321, 325] on body "Insights Shipments Quotes Policies Claims Invoices A [PERSON_NAME] [PERSON_NAME…" at bounding box center [656, 297] width 1312 height 594
click at [319, 389] on div "Air" at bounding box center [326, 395] width 106 height 31
select select "Air"
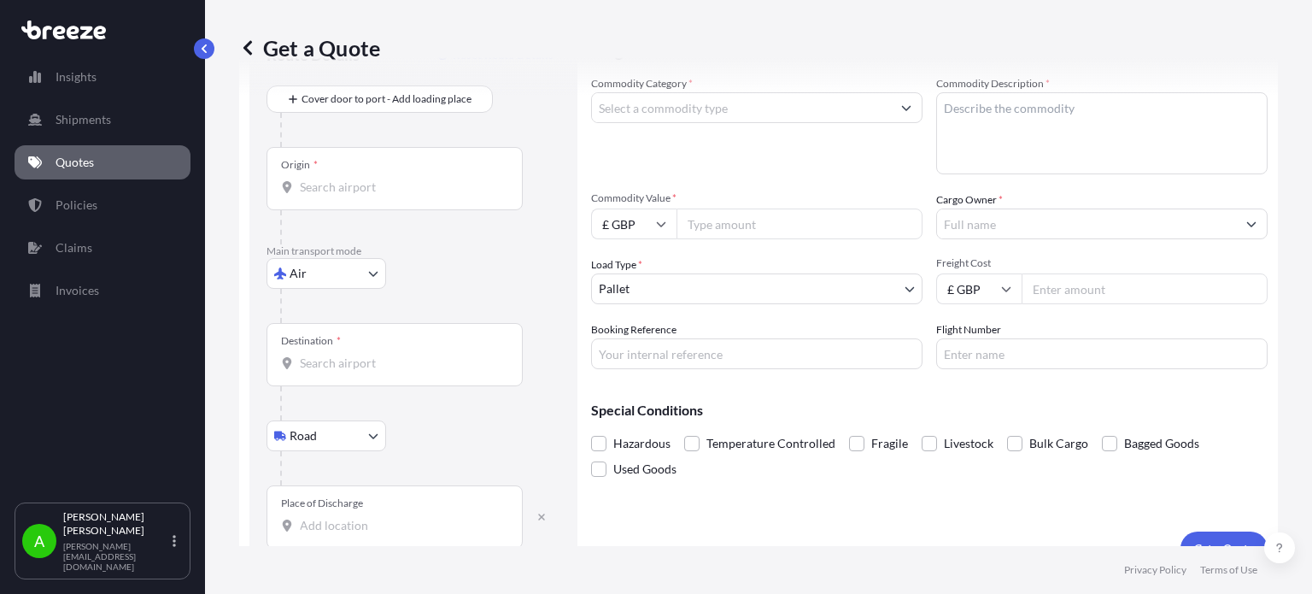
scroll to position [110, 0]
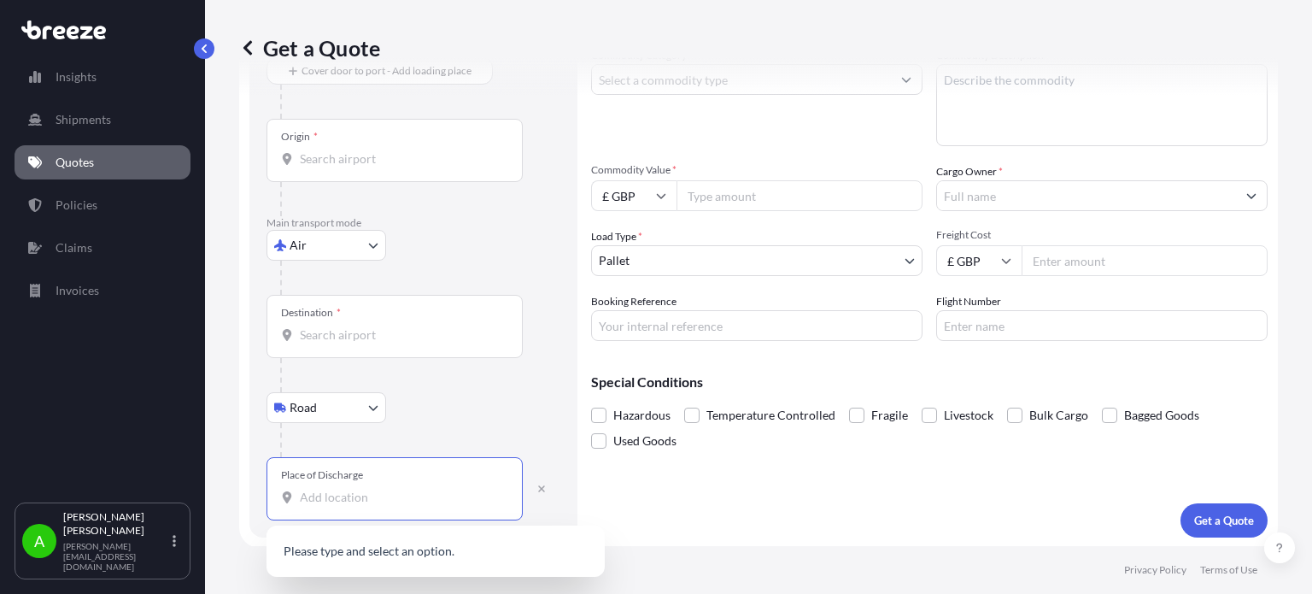
click at [304, 500] on input "Place of Discharge" at bounding box center [401, 497] width 202 height 17
paste input "Ch643rb"
click at [431, 558] on span "[STREET_ADDRESS]" at bounding box center [378, 552] width 107 height 17
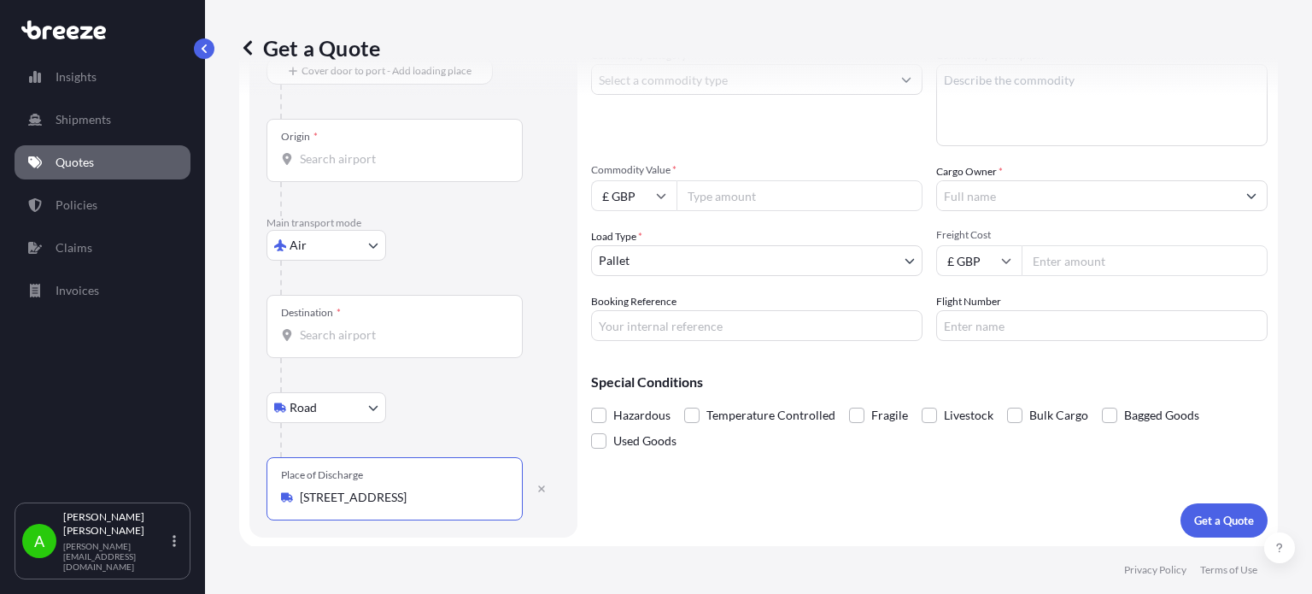
type input "[STREET_ADDRESS]"
click at [369, 335] on input "Destination *" at bounding box center [401, 334] width 202 height 17
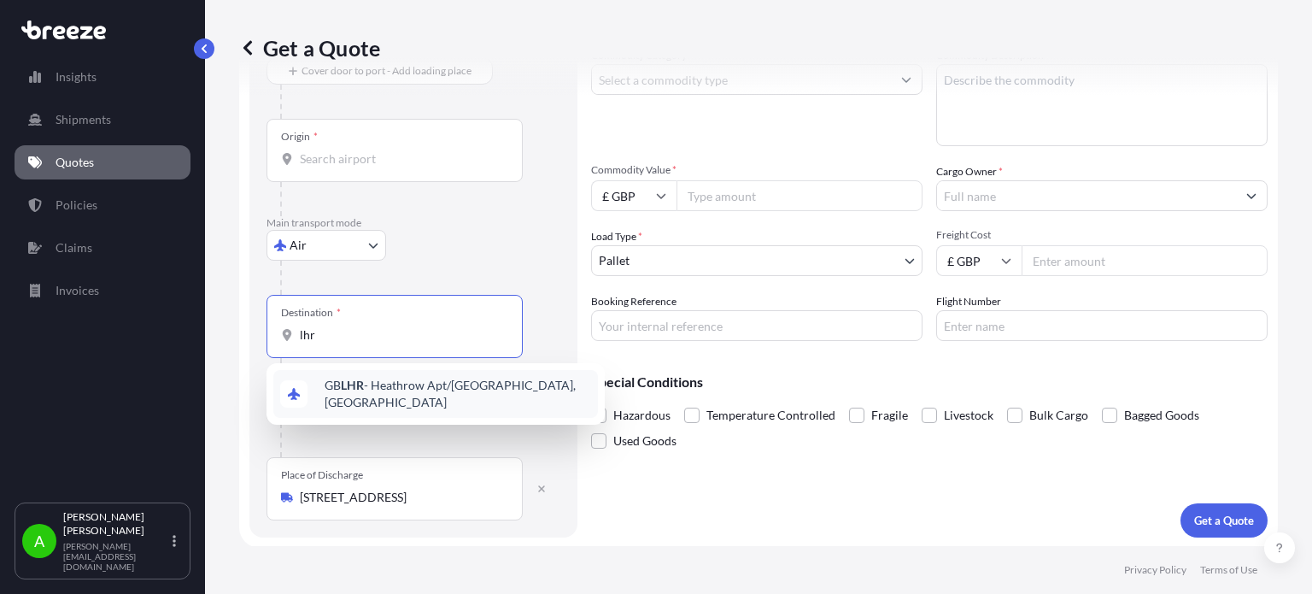
click at [410, 396] on span "GB LHR - Heathrow Apt/[GEOGRAPHIC_DATA], [GEOGRAPHIC_DATA]" at bounding box center [458, 394] width 266 height 34
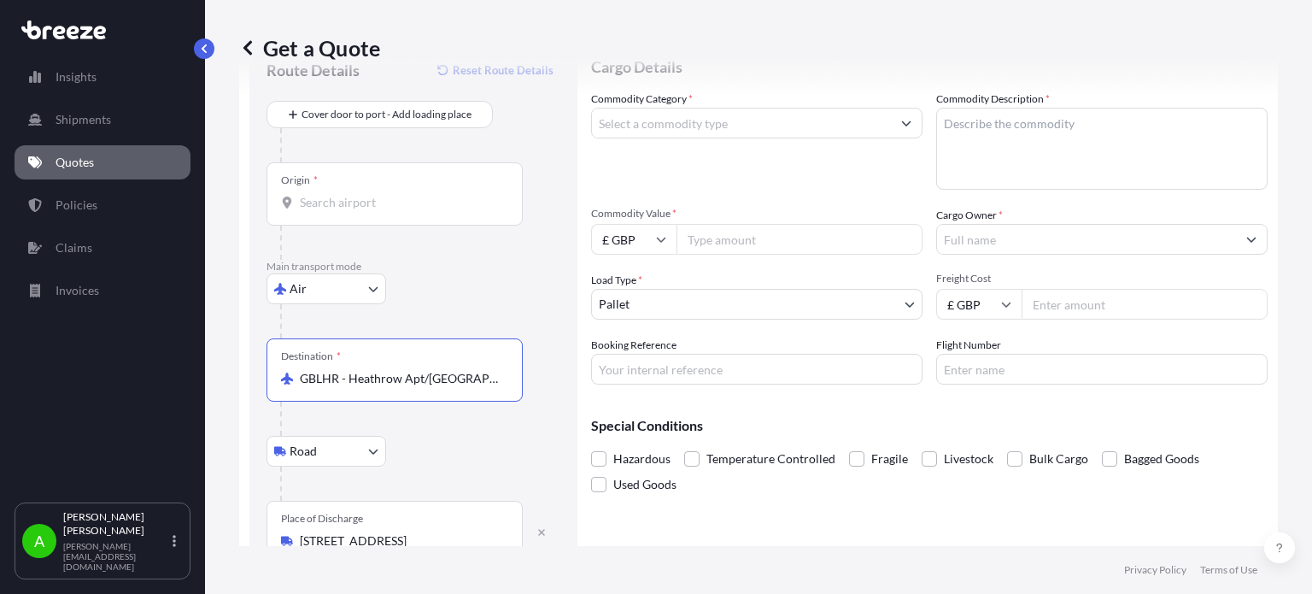
scroll to position [25, 0]
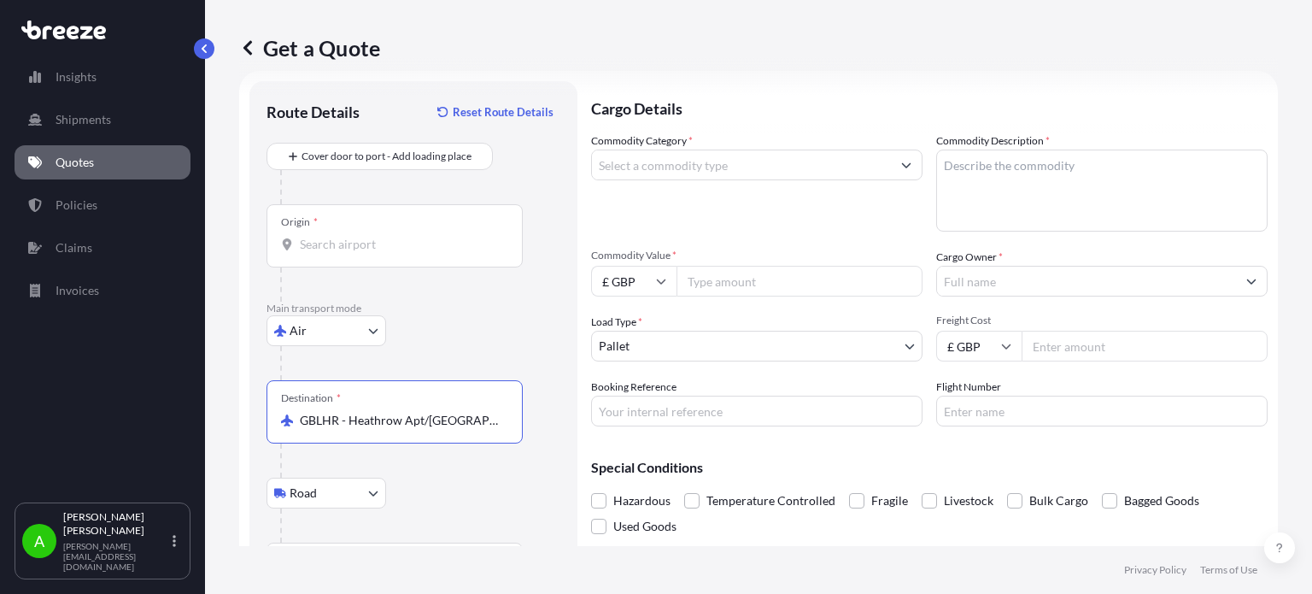
type input "GBLHR - Heathrow Apt/[GEOGRAPHIC_DATA], [GEOGRAPHIC_DATA]"
click at [352, 244] on input "Origin *" at bounding box center [401, 244] width 202 height 17
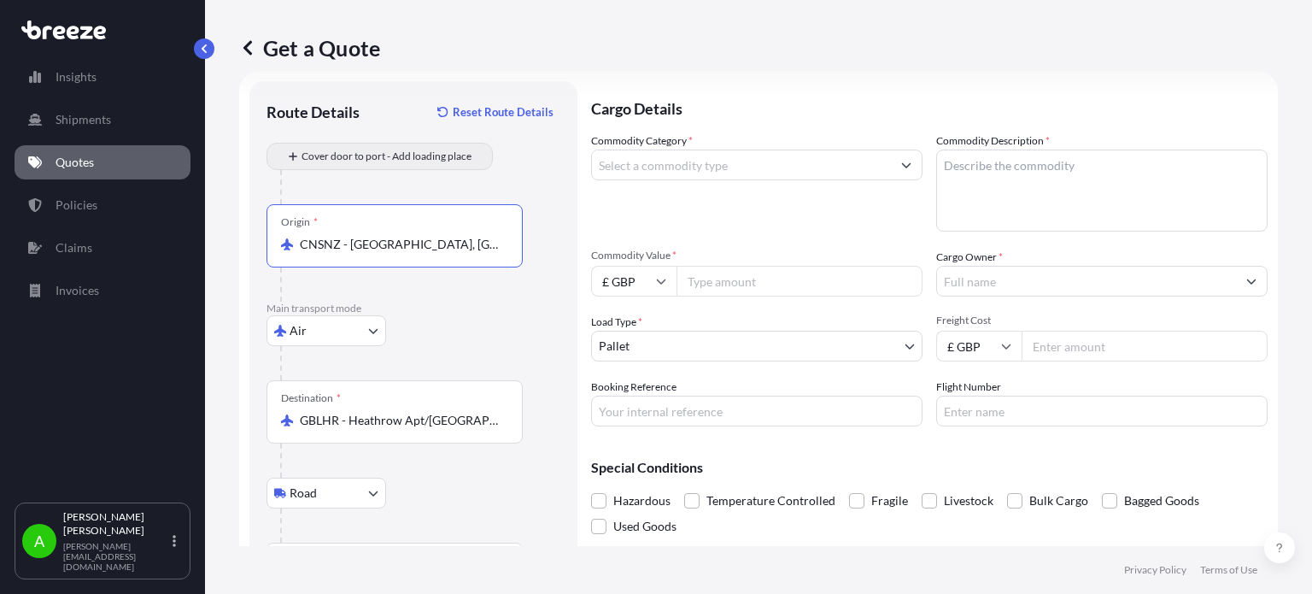
type input "CNSNZ - [GEOGRAPHIC_DATA], [GEOGRAPHIC_DATA]"
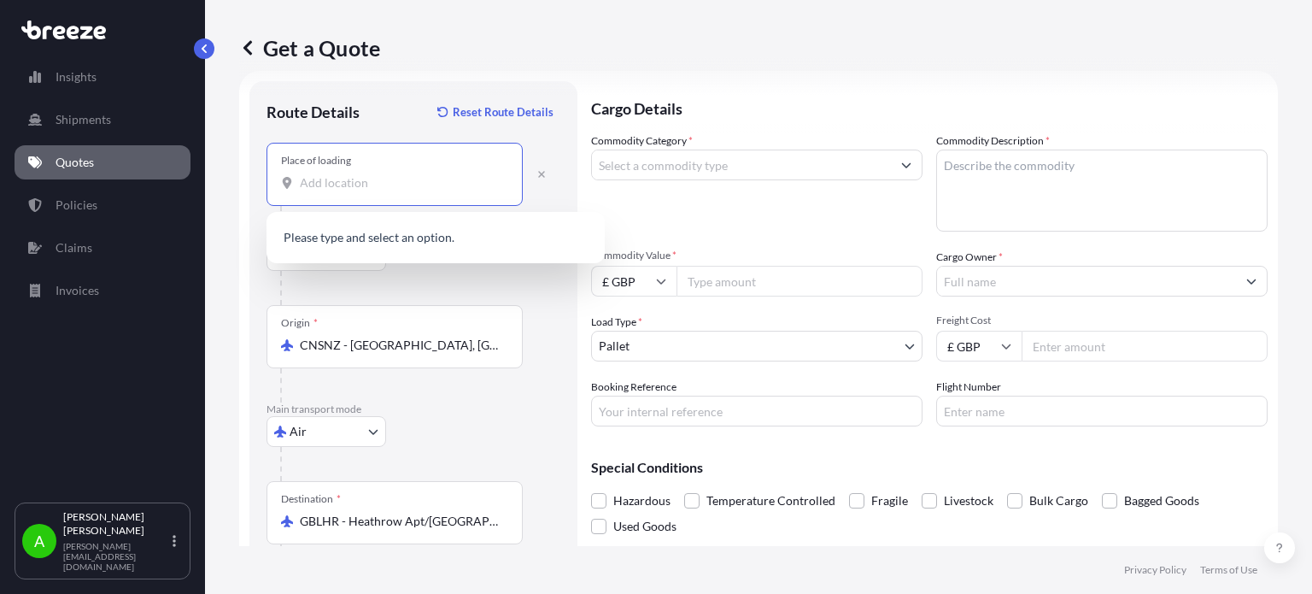
click at [362, 187] on input "Place of loading" at bounding box center [401, 182] width 202 height 17
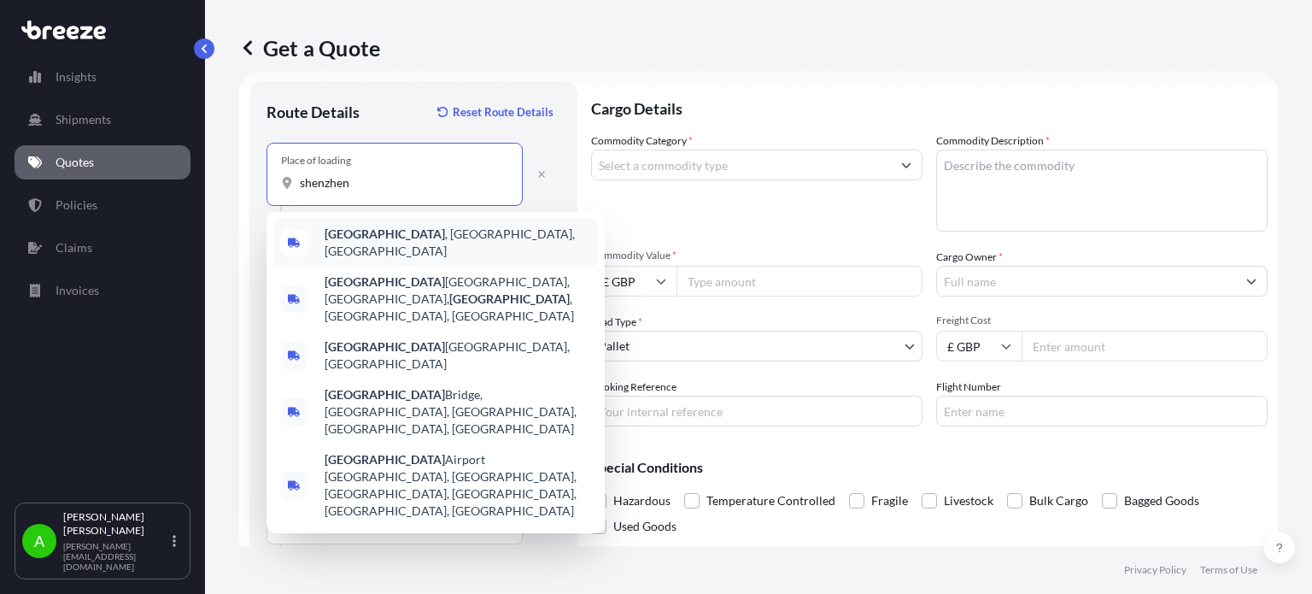
click at [379, 236] on span "[GEOGRAPHIC_DATA] , [GEOGRAPHIC_DATA], [GEOGRAPHIC_DATA]" at bounding box center [458, 242] width 266 height 34
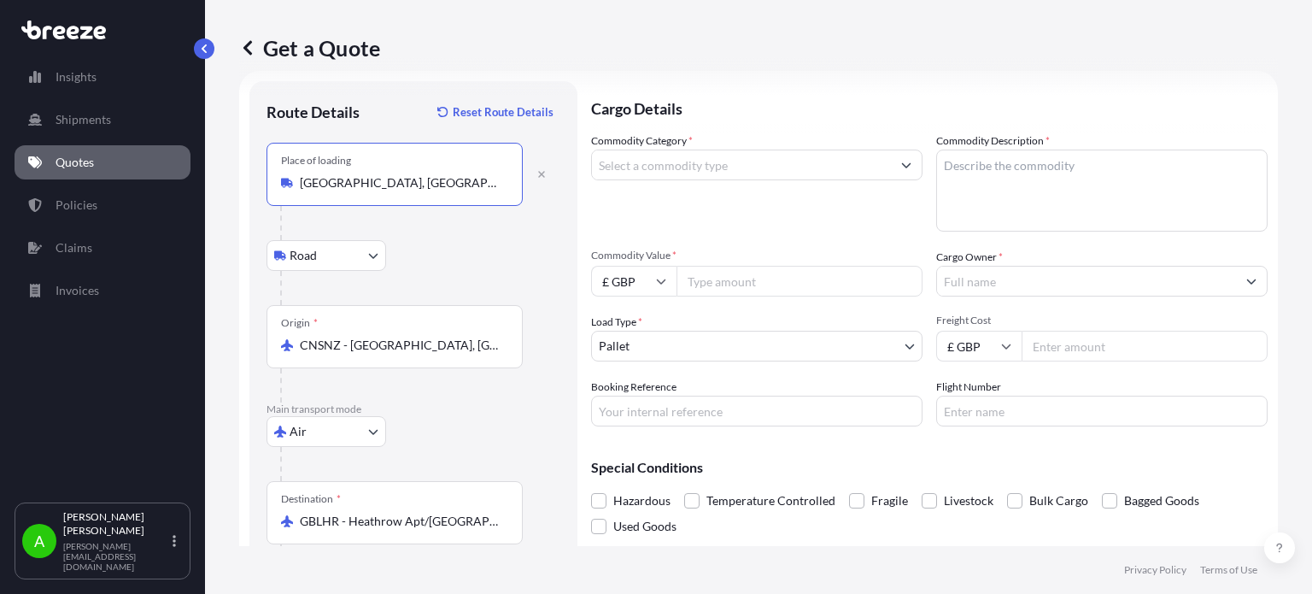
type input "[GEOGRAPHIC_DATA], [GEOGRAPHIC_DATA], [GEOGRAPHIC_DATA]"
click at [523, 44] on div "Get a Quote" at bounding box center [758, 47] width 1039 height 27
click at [815, 167] on input "Commodity Category *" at bounding box center [741, 164] width 299 height 31
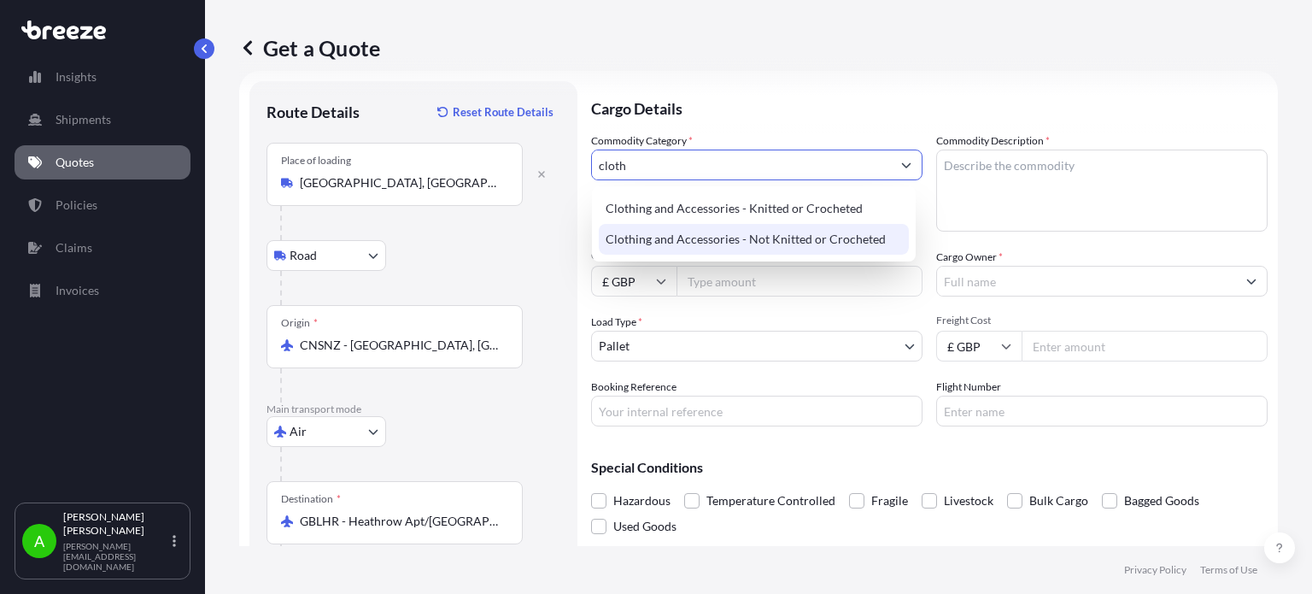
click at [813, 237] on div "Clothing and Accessories - Not Knitted or Crocheted" at bounding box center [754, 239] width 310 height 31
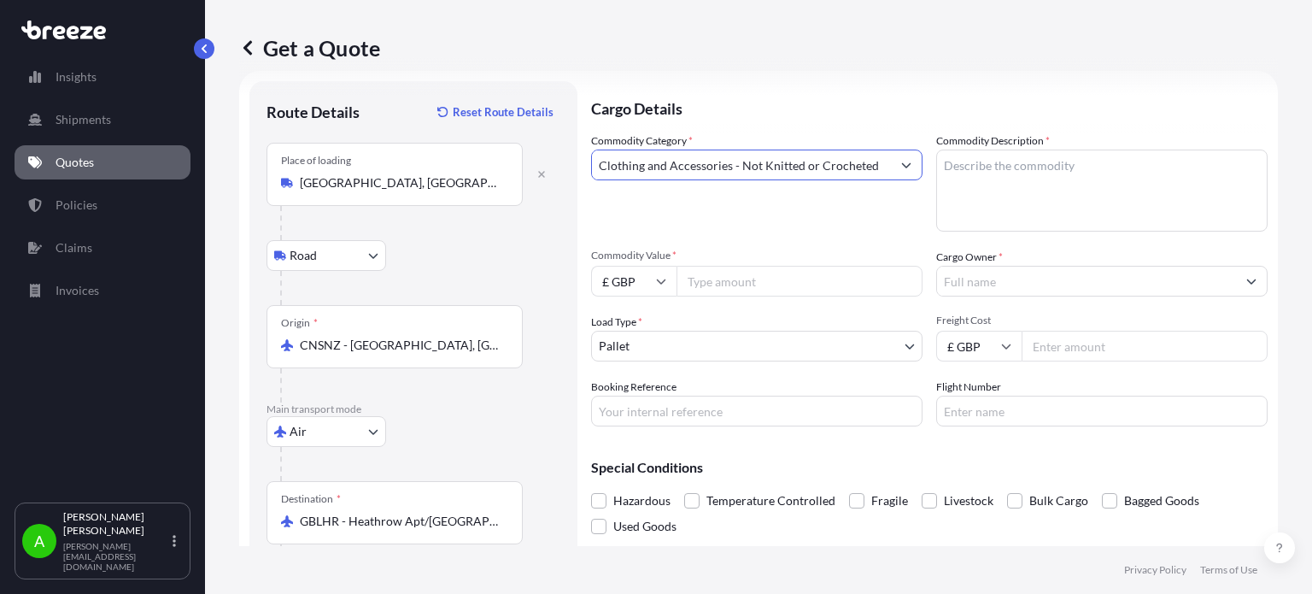
type input "Clothing and Accessories - Not Knitted or Crocheted"
click at [765, 96] on p "Cargo Details" at bounding box center [929, 106] width 676 height 51
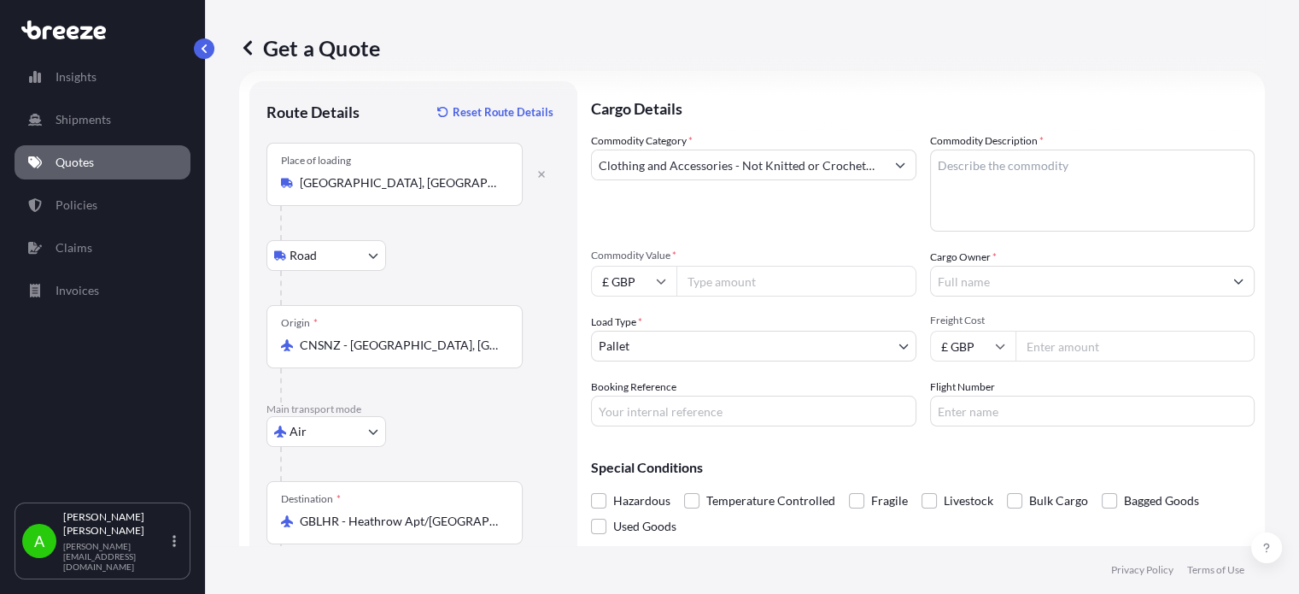
click at [979, 284] on input "Cargo Owner *" at bounding box center [1077, 281] width 293 height 31
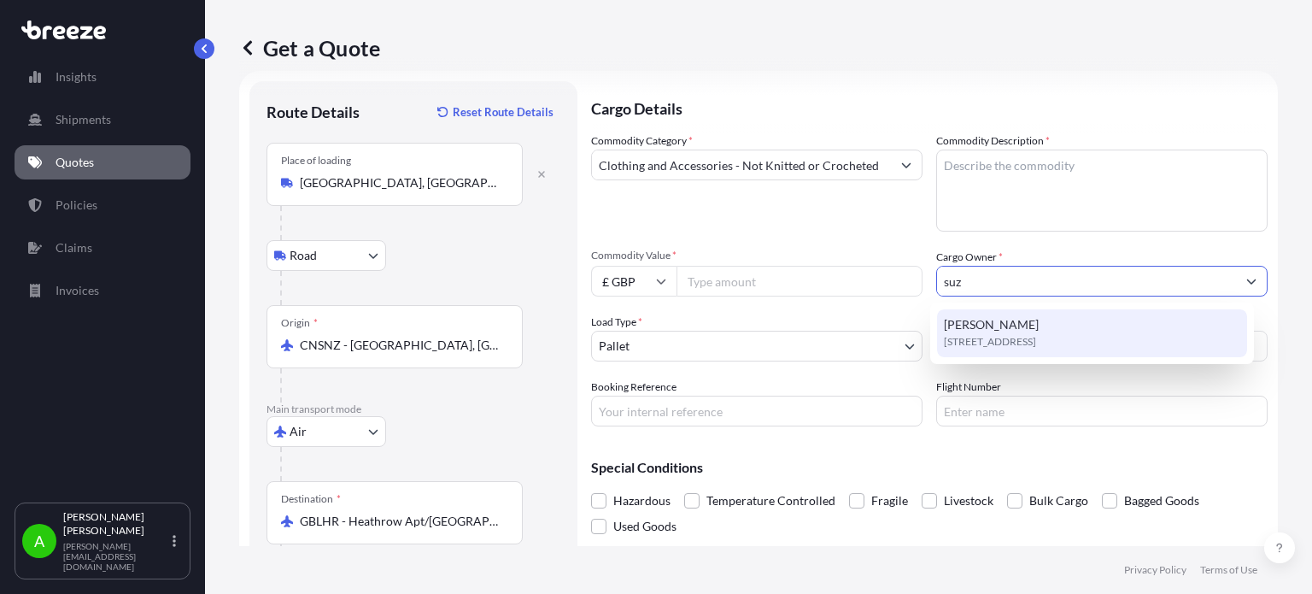
click at [982, 341] on span "[STREET_ADDRESS]" at bounding box center [990, 341] width 92 height 17
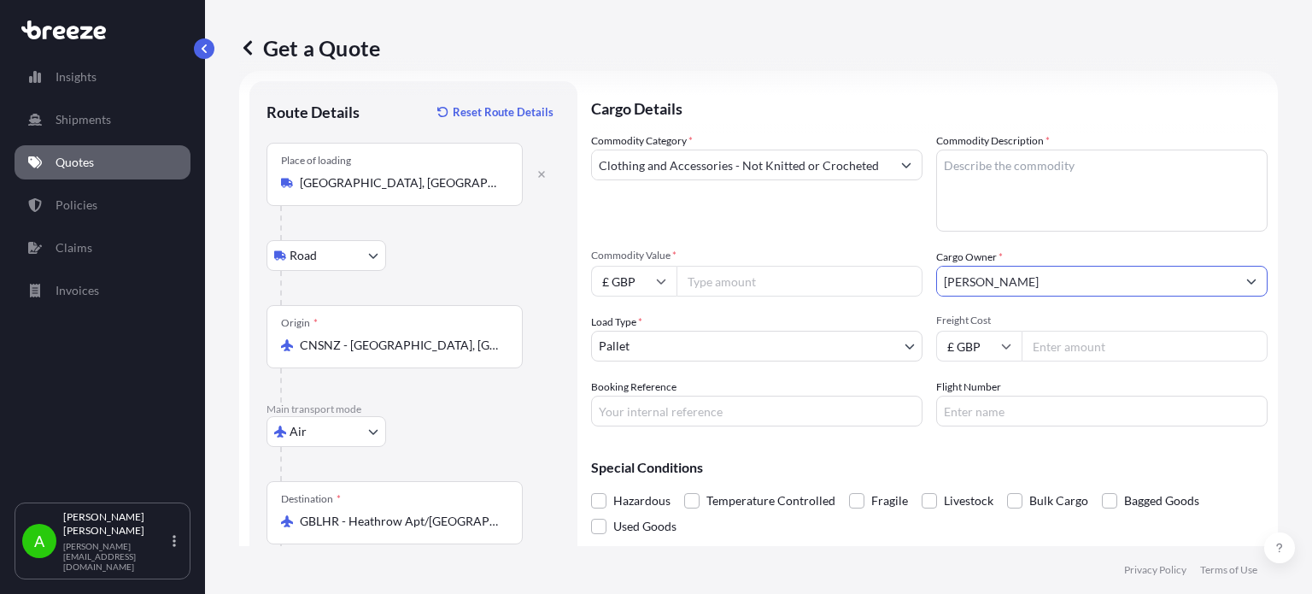
type input "[PERSON_NAME]"
drag, startPoint x: 661, startPoint y: 284, endPoint x: 658, endPoint y: 293, distance: 10.0
click at [661, 283] on icon at bounding box center [661, 281] width 10 height 10
click at [632, 405] on div "$ USD" at bounding box center [634, 399] width 72 height 32
type input "$ USD"
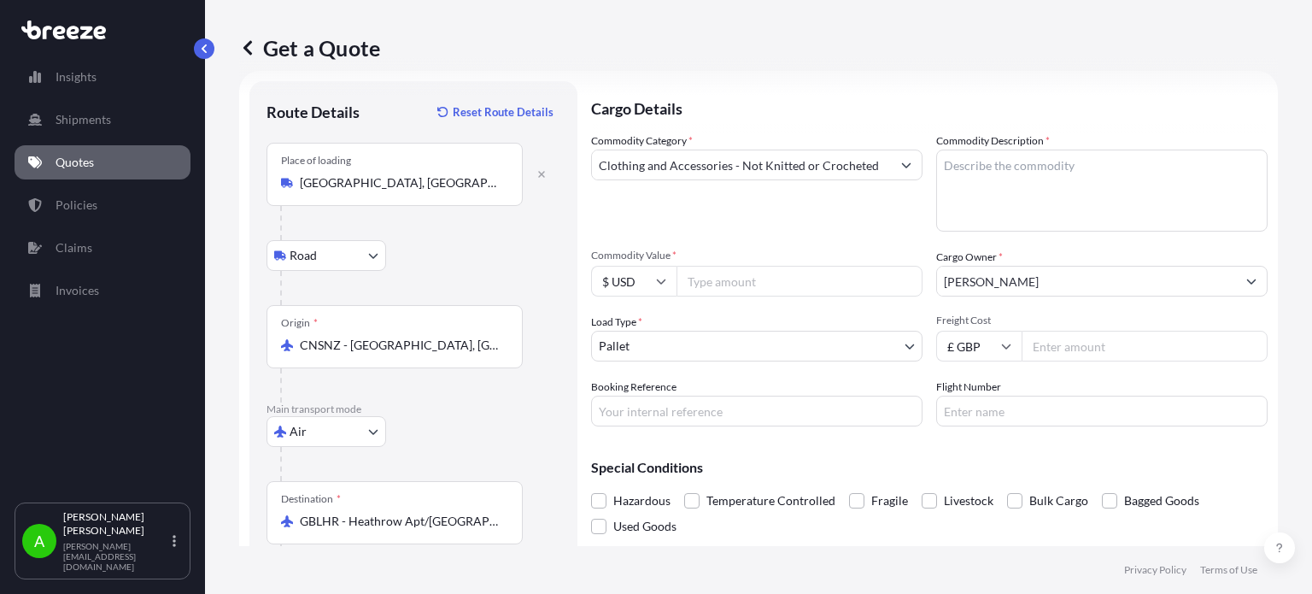
click at [721, 245] on div "Commodity Category * Clothing and Accessories - Not Knitted or Crocheted Commod…" at bounding box center [929, 279] width 676 height 294
click at [738, 288] on input "Commodity Value *" at bounding box center [799, 281] width 246 height 31
type input "5824"
click at [811, 230] on div "Commodity Category * Clothing and Accessories - Not Knitted or Crocheted" at bounding box center [756, 181] width 331 height 99
click at [789, 342] on body "Insights Shipments Quotes Policies Claims Invoices A [PERSON_NAME] [PERSON_NAME…" at bounding box center [656, 297] width 1312 height 594
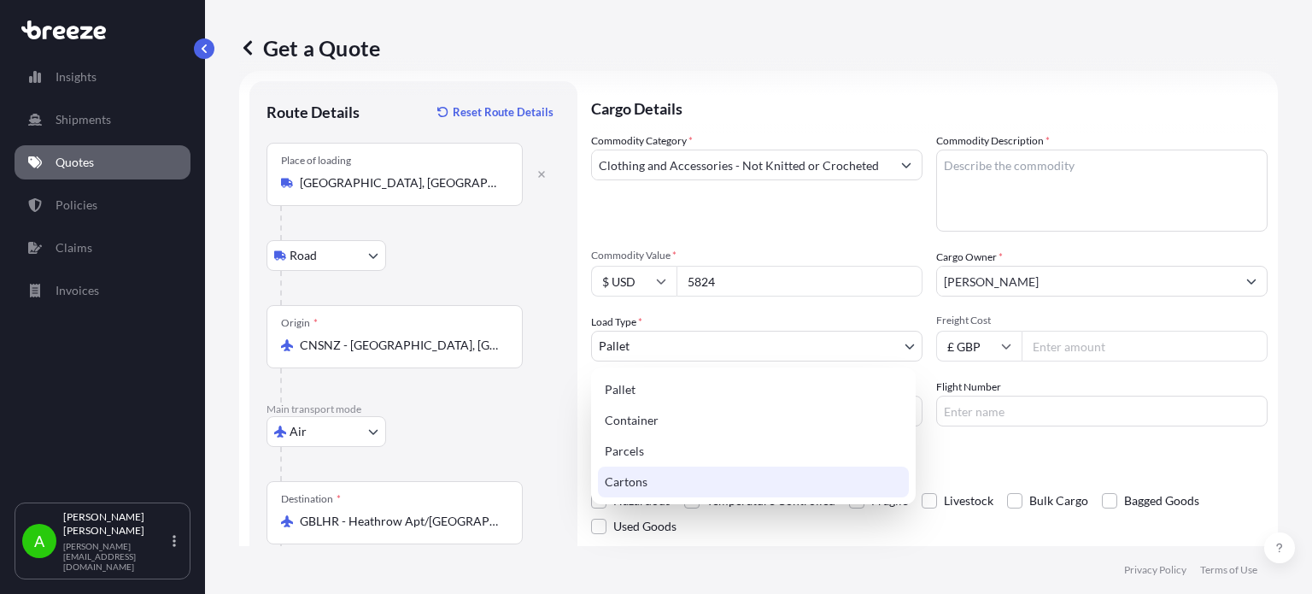
click at [690, 477] on div "Cartons" at bounding box center [753, 481] width 311 height 31
select select "4"
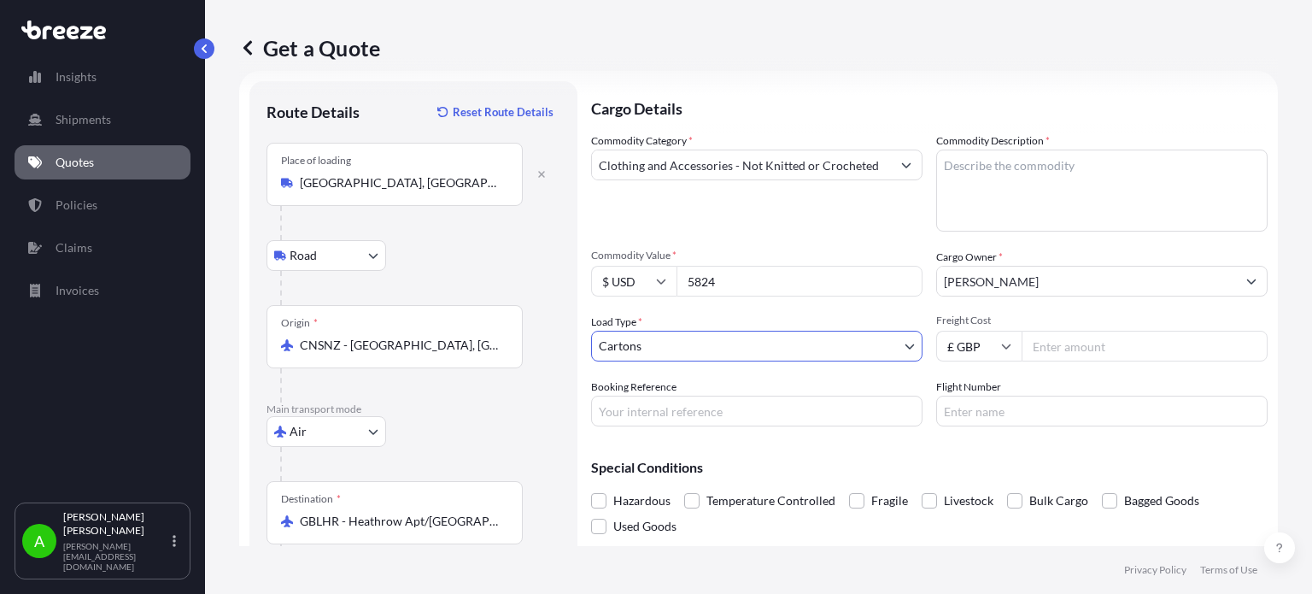
click at [732, 249] on span "Commodity Value *" at bounding box center [756, 256] width 331 height 14
click at [732, 266] on input "5824" at bounding box center [799, 281] width 246 height 31
click at [1021, 164] on textarea "Commodity Description *" at bounding box center [1101, 190] width 331 height 82
click at [993, 349] on input "£ GBP" at bounding box center [978, 346] width 85 height 31
click at [981, 470] on div "$ USD" at bounding box center [972, 464] width 72 height 32
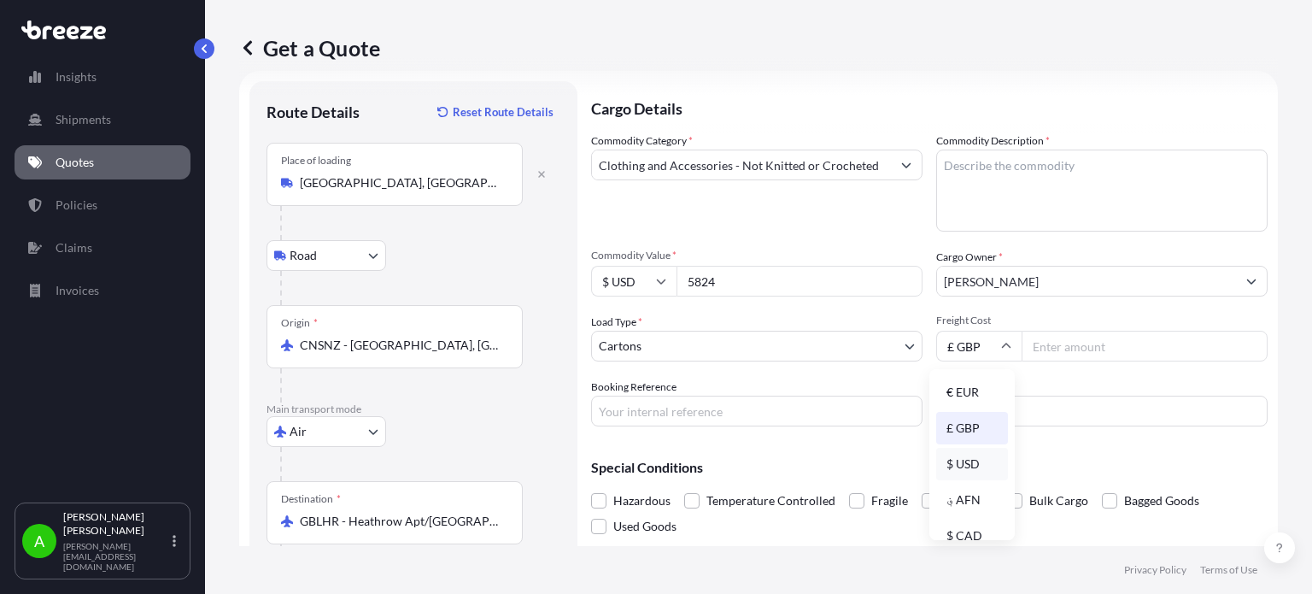
type input "$ USD"
drag, startPoint x: 1030, startPoint y: 348, endPoint x: 1101, endPoint y: 323, distance: 75.1
click at [1037, 345] on input "Freight Cost" at bounding box center [1145, 346] width 246 height 31
type input "5824"
drag, startPoint x: 1067, startPoint y: 348, endPoint x: 956, endPoint y: 340, distance: 111.3
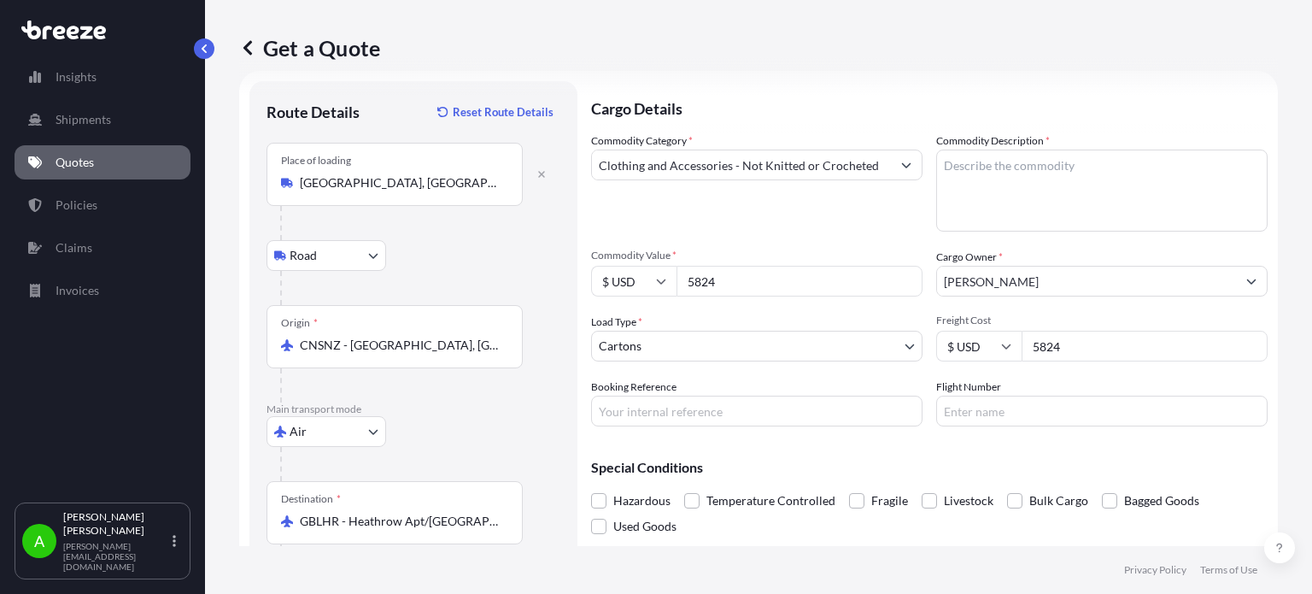
click at [956, 340] on div "$ USD 5824" at bounding box center [1101, 346] width 331 height 31
click at [989, 344] on input "$ USD" at bounding box center [978, 346] width 85 height 31
click at [991, 419] on div "£ GBP" at bounding box center [972, 428] width 72 height 32
type input "£ GBP"
drag, startPoint x: 1073, startPoint y: 337, endPoint x: 997, endPoint y: 341, distance: 76.1
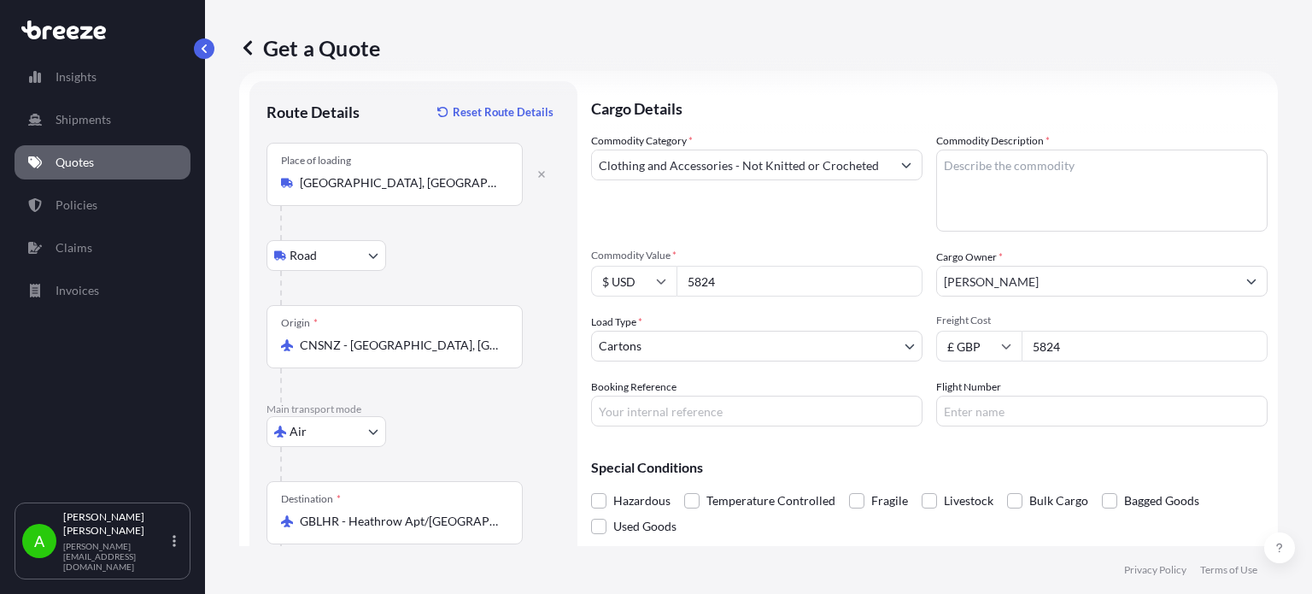
click at [997, 341] on div "£ GBP 5824" at bounding box center [1101, 346] width 331 height 31
type input "105.4"
click at [1022, 375] on div "Commodity Category * Clothing and Accessories - Not Knitted or Crocheted Commod…" at bounding box center [929, 279] width 676 height 294
click at [1008, 180] on textarea "Commodity Description *" at bounding box center [1101, 190] width 331 height 82
type textarea "Leggings"
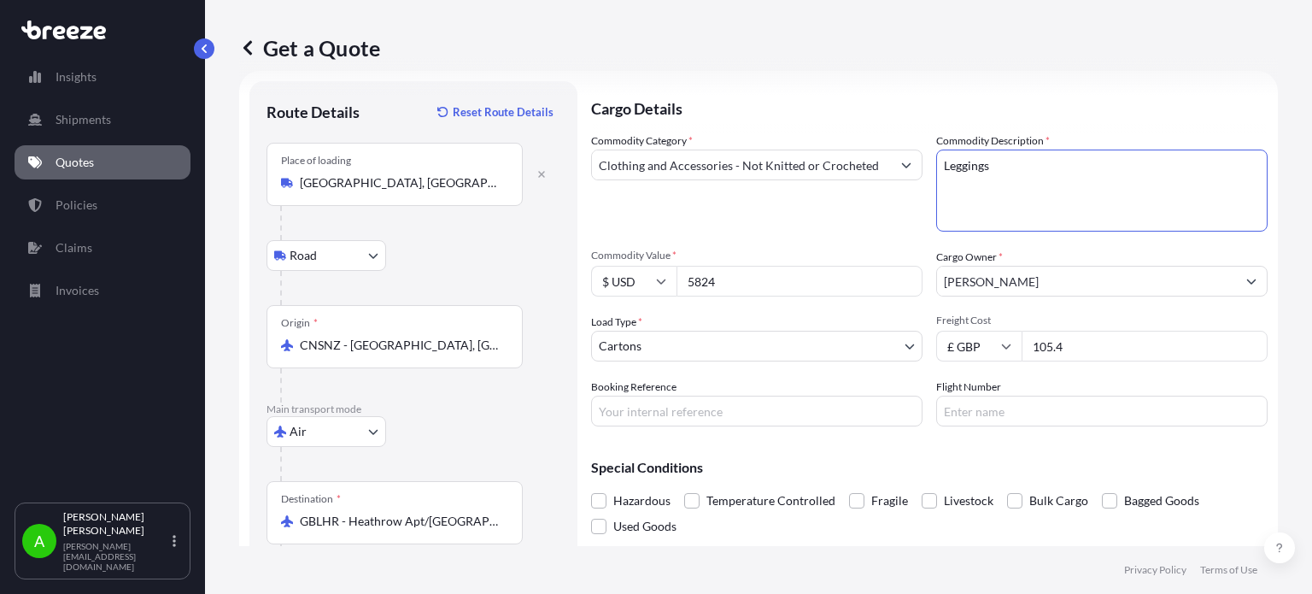
click at [864, 95] on div "Get a Quote" at bounding box center [758, 48] width 1039 height 96
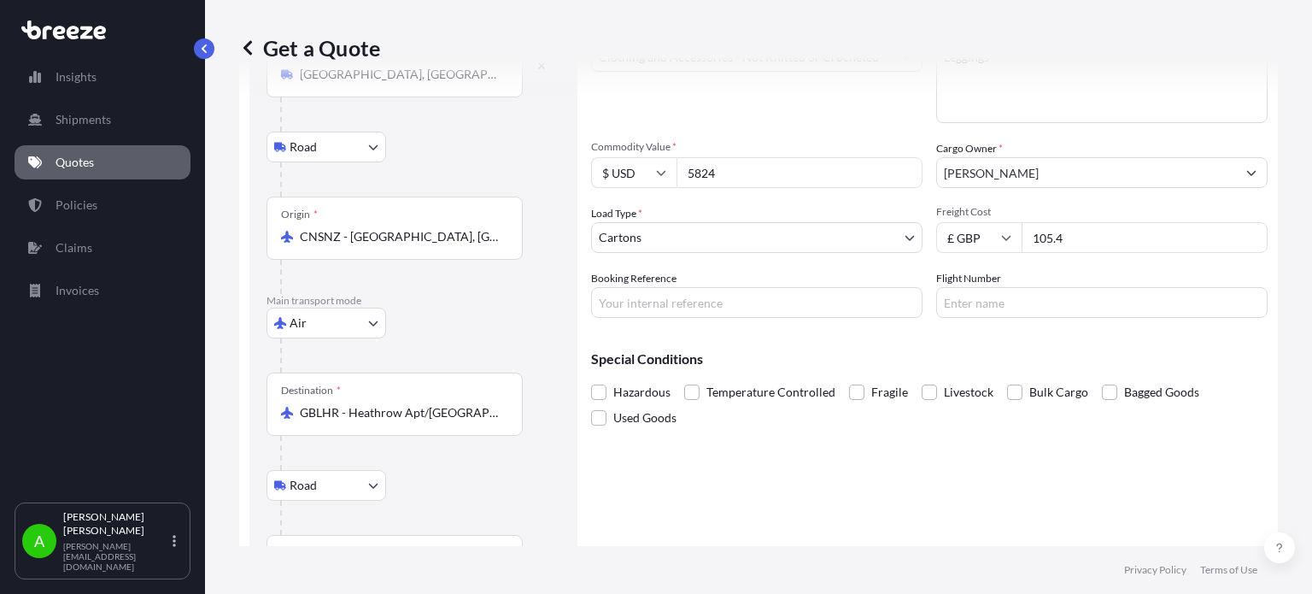
scroll to position [211, 0]
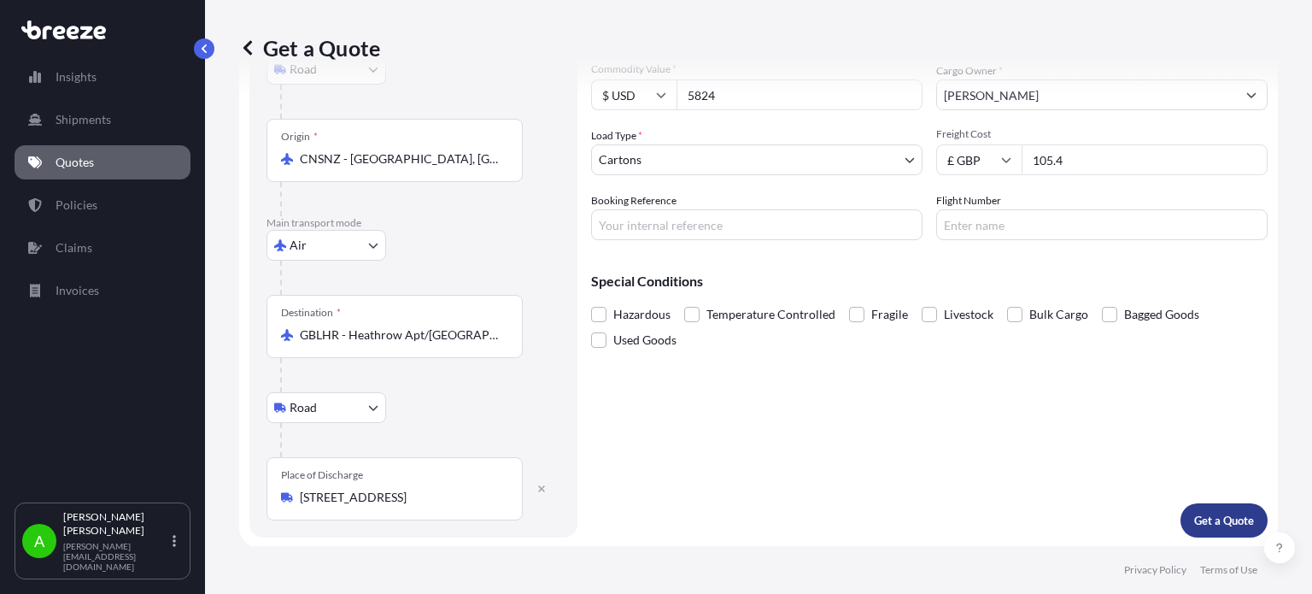
click at [1194, 521] on p "Get a Quote" at bounding box center [1224, 520] width 60 height 17
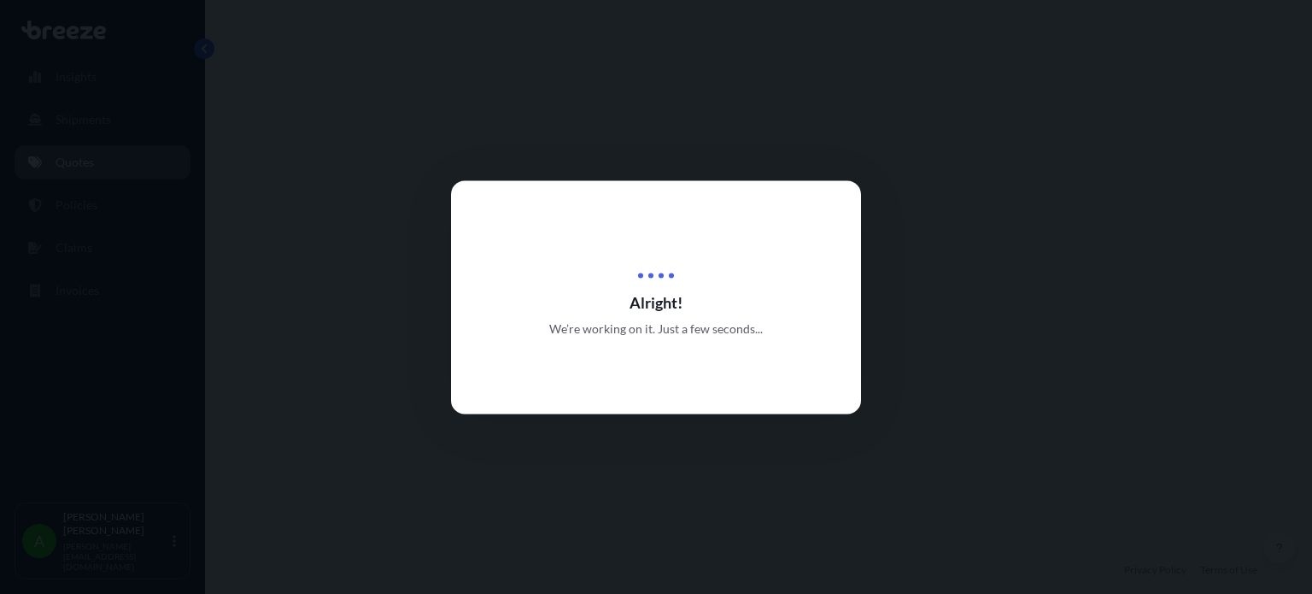
select select "Road"
select select "Air"
select select "Road"
select select "4"
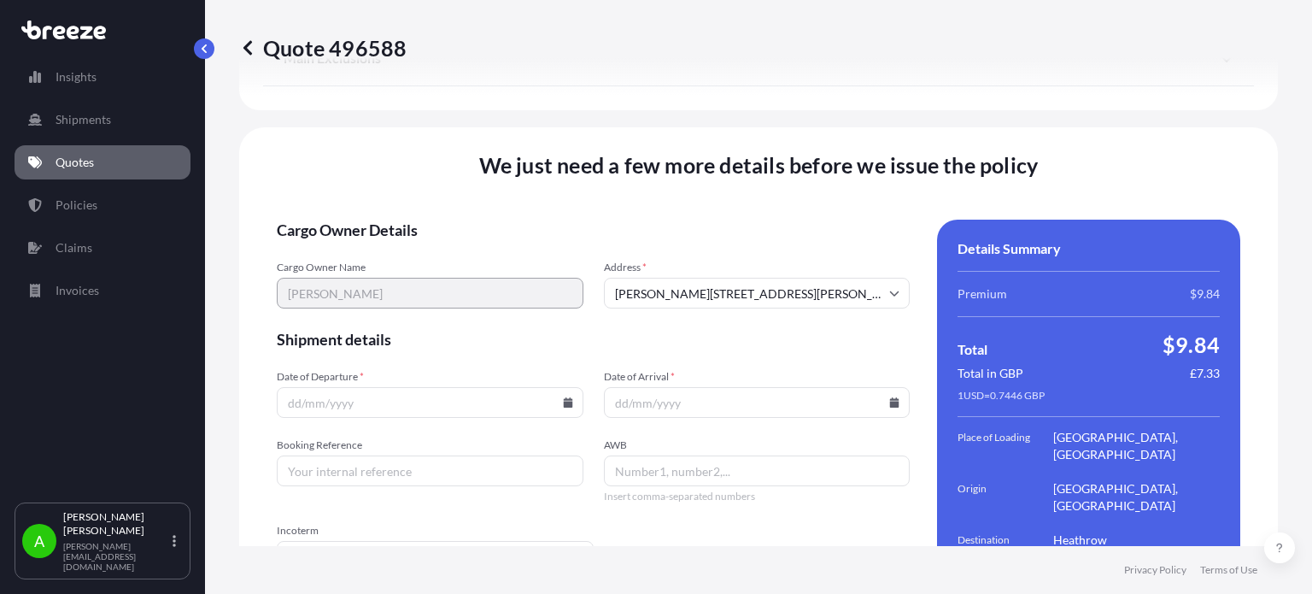
scroll to position [2432, 0]
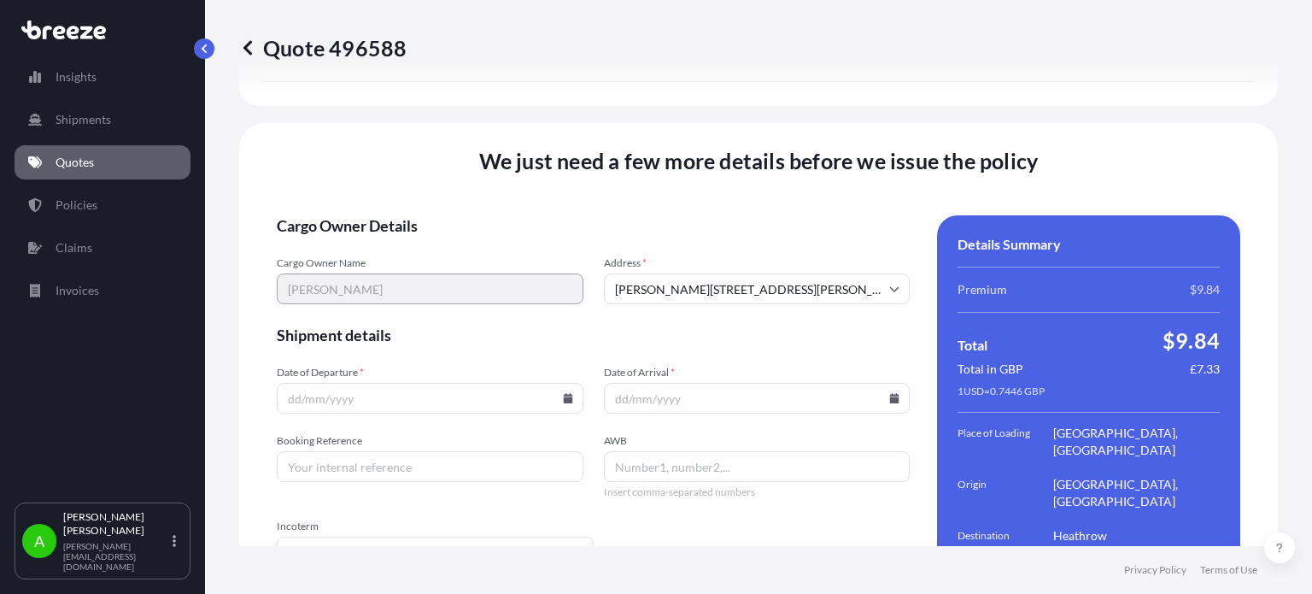
click at [564, 393] on icon at bounding box center [567, 398] width 9 height 10
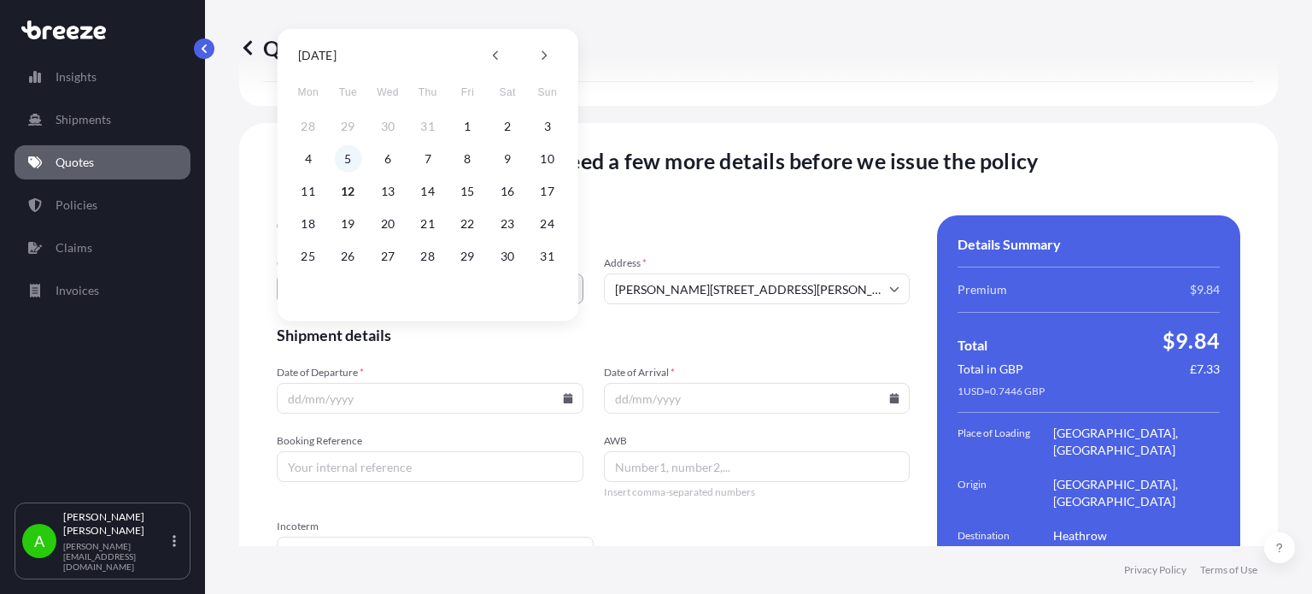
click at [355, 155] on button "5" at bounding box center [347, 158] width 27 height 27
type input "[DATE]"
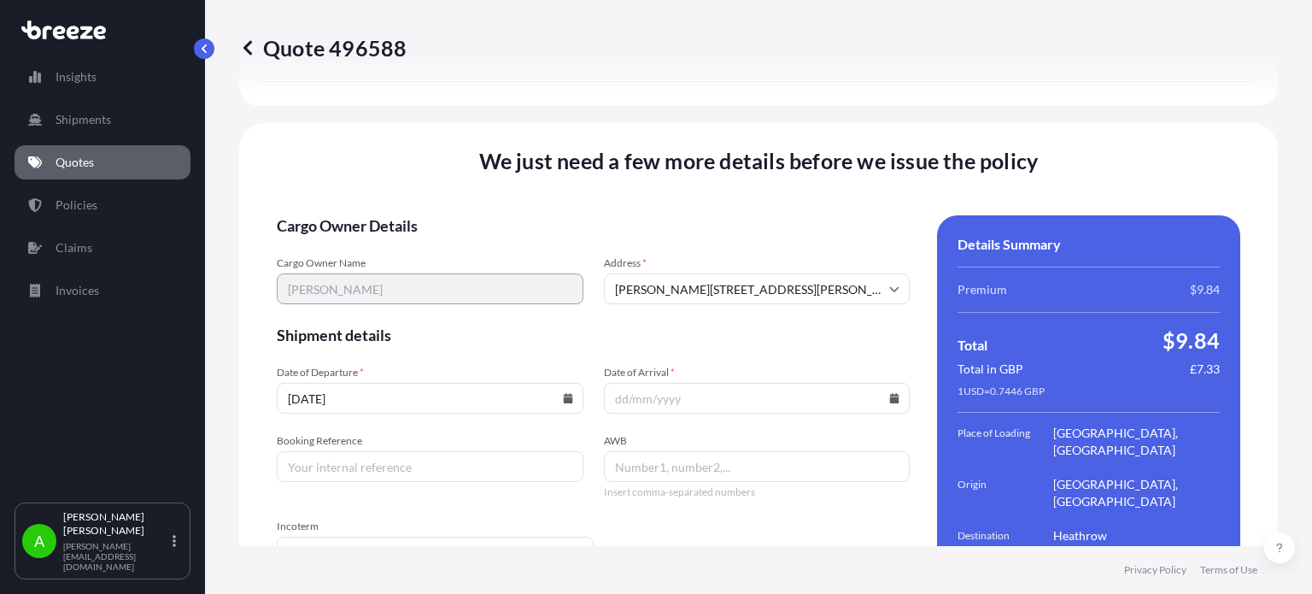
click at [890, 393] on icon at bounding box center [894, 398] width 9 height 10
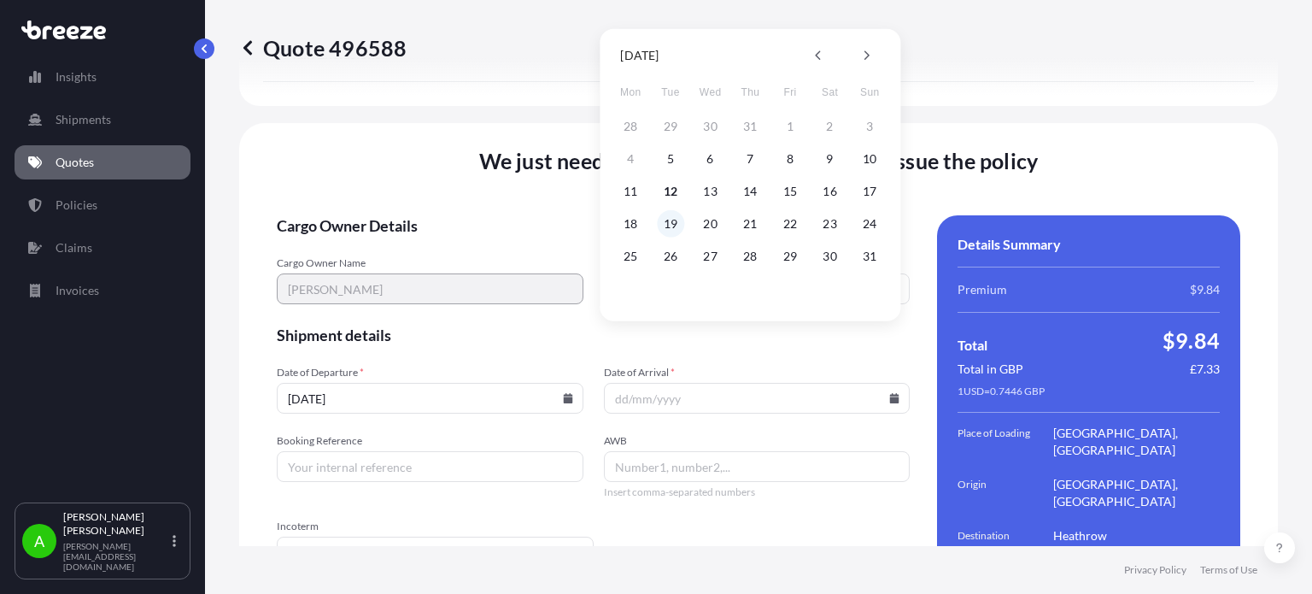
click at [669, 221] on button "19" at bounding box center [670, 223] width 27 height 27
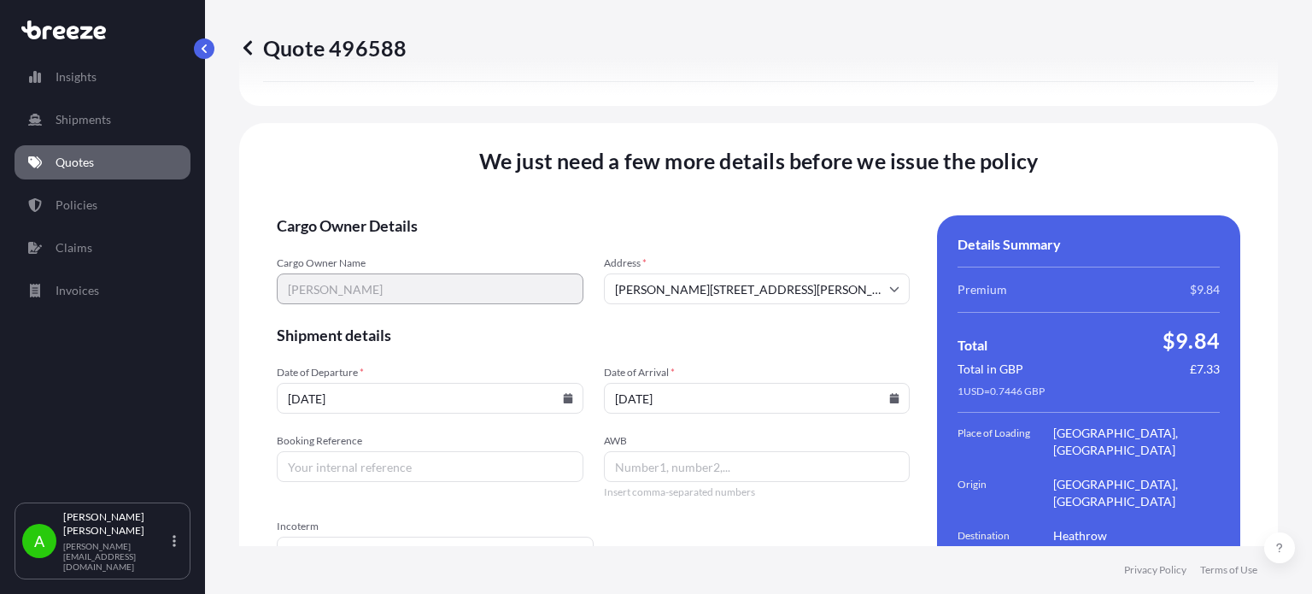
click at [890, 393] on icon at bounding box center [894, 398] width 9 height 10
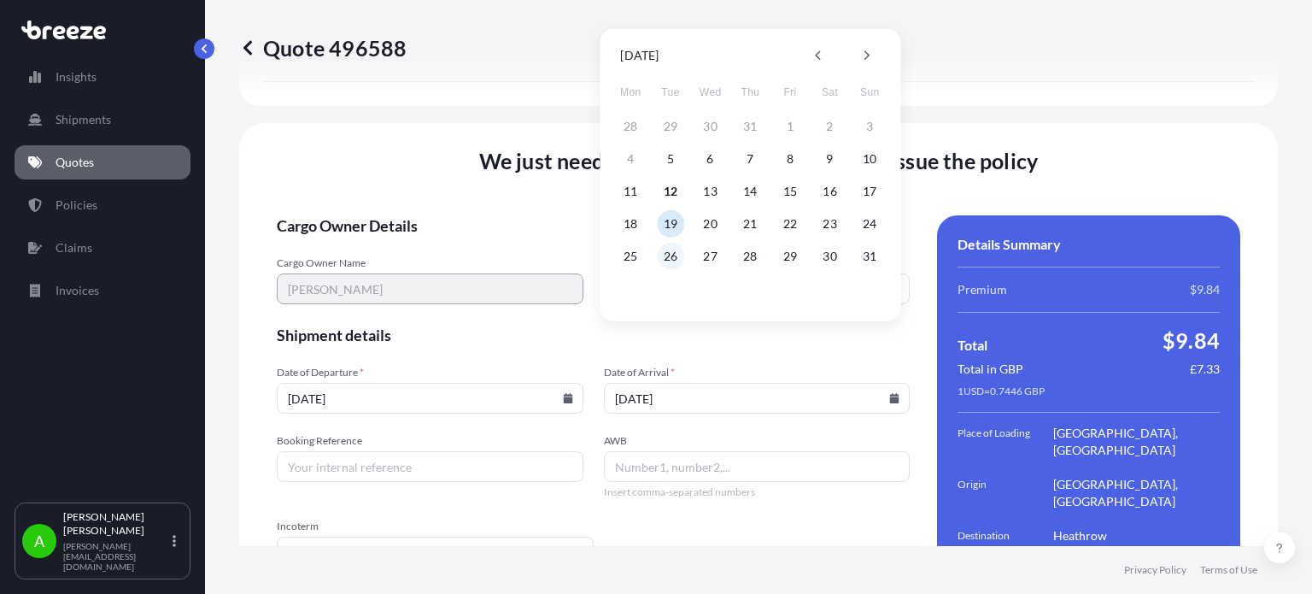
click at [664, 253] on button "26" at bounding box center [670, 256] width 27 height 27
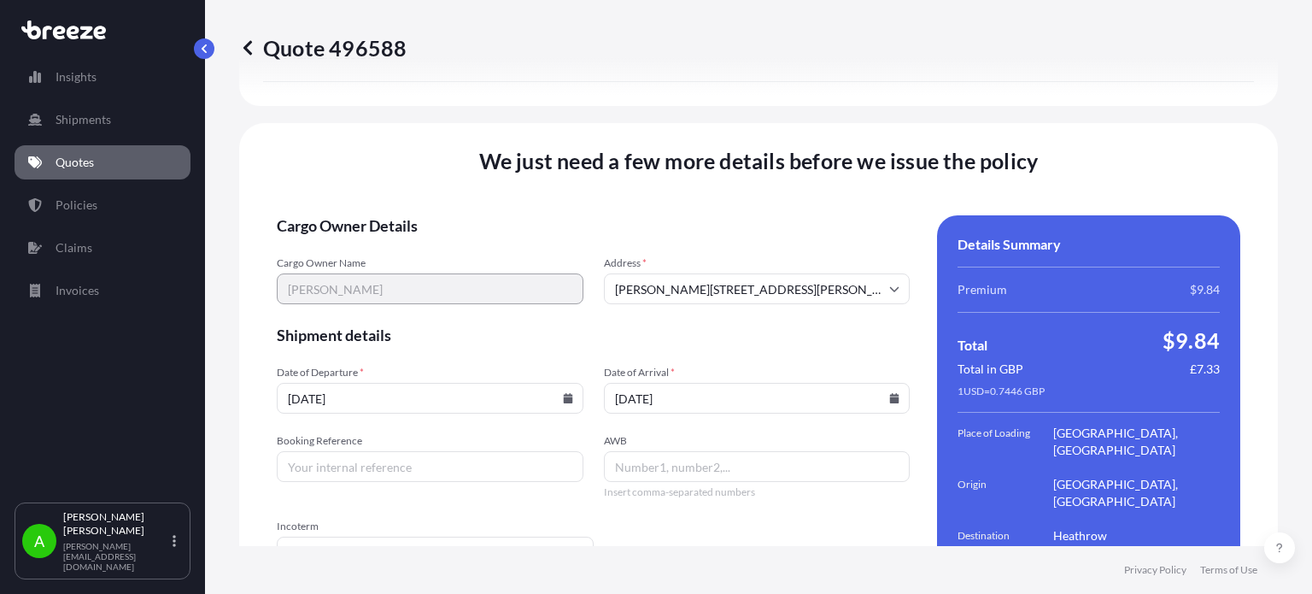
type input "[DATE]"
click at [790, 495] on form "Cargo Owner Details Cargo Owner Name [PERSON_NAME] Address * [PERSON_NAME][GEOG…" at bounding box center [593, 449] width 633 height 469
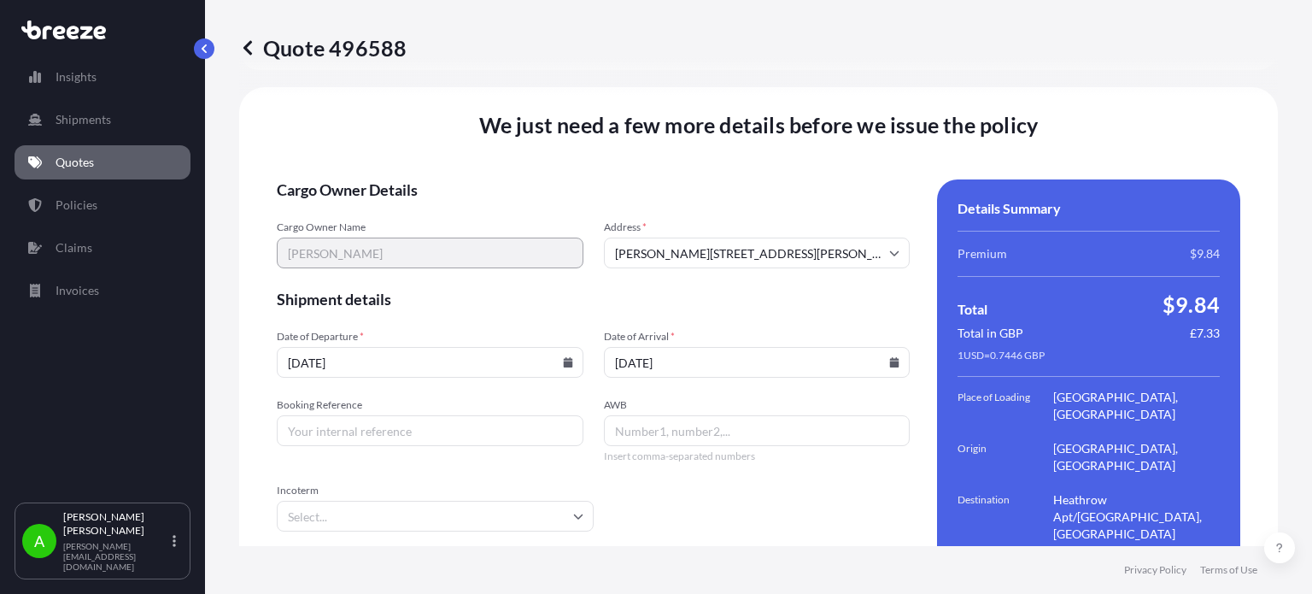
scroll to position [2487, 0]
